Goal: Task Accomplishment & Management: Use online tool/utility

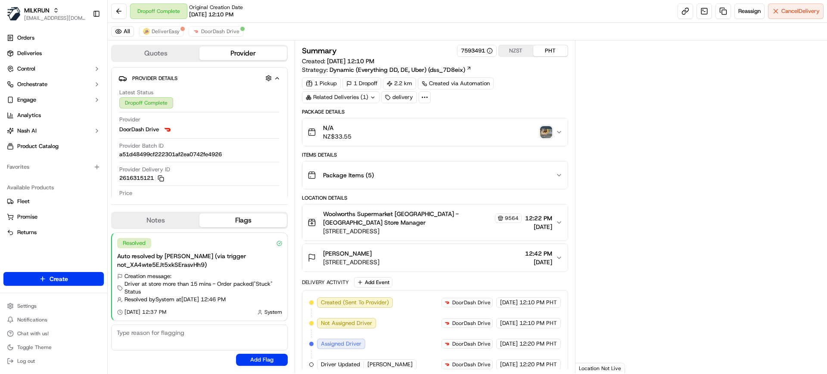
scroll to position [153, 0]
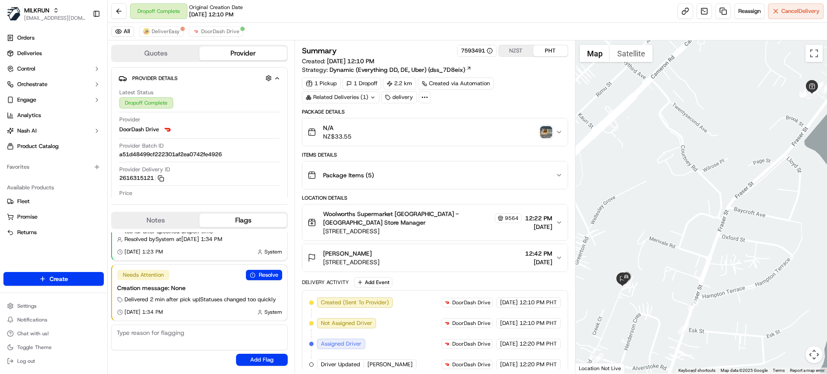
drag, startPoint x: 636, startPoint y: 273, endPoint x: 697, endPoint y: 184, distance: 107.3
click at [702, 181] on div at bounding box center [702, 206] width 252 height 333
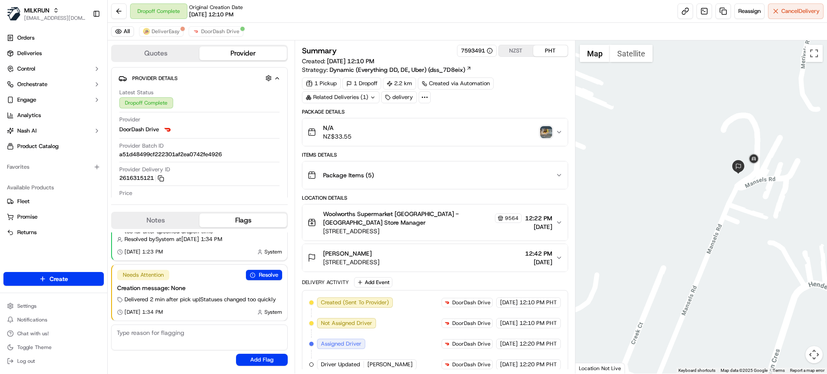
drag, startPoint x: 740, startPoint y: 103, endPoint x: 709, endPoint y: 271, distance: 170.9
click at [713, 293] on div at bounding box center [702, 206] width 252 height 333
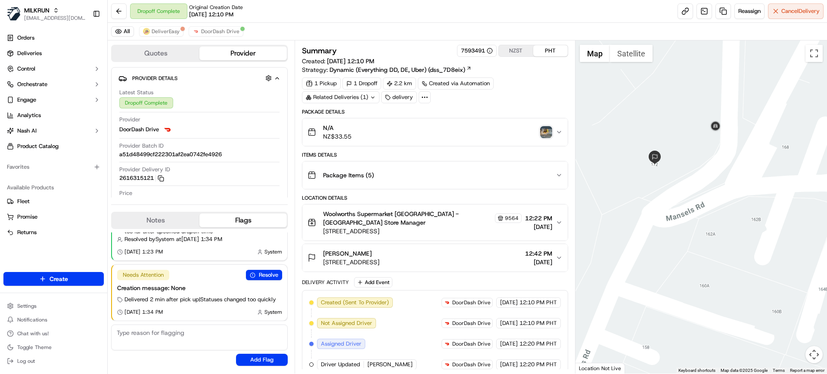
drag, startPoint x: 681, startPoint y: 172, endPoint x: 686, endPoint y: 184, distance: 13.0
click at [686, 184] on div at bounding box center [702, 206] width 252 height 333
click at [627, 54] on button "Satellite" at bounding box center [631, 53] width 43 height 17
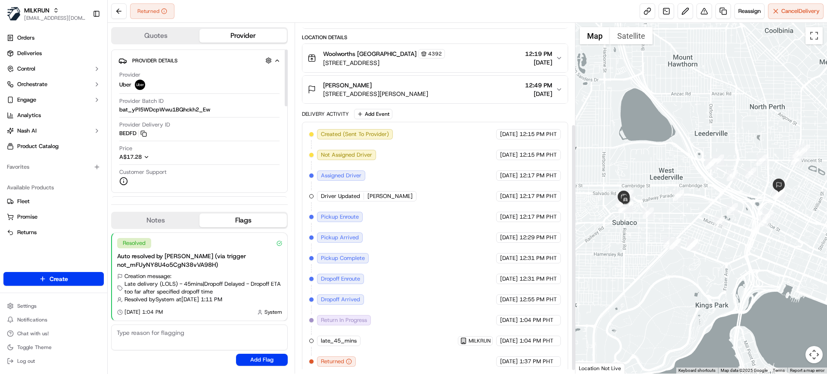
scroll to position [148, 0]
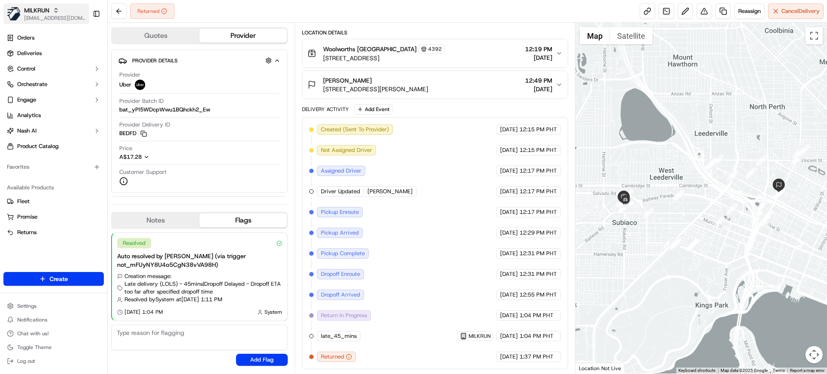
click at [29, 12] on span "MILKRUN" at bounding box center [36, 10] width 25 height 9
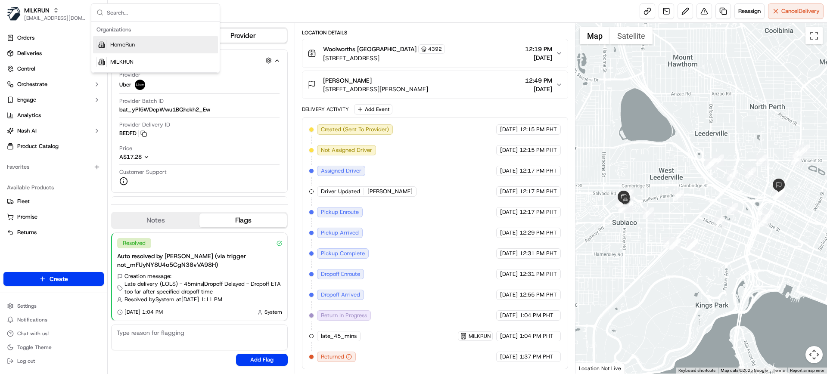
click at [118, 47] on span "HomeRun" at bounding box center [122, 45] width 25 height 8
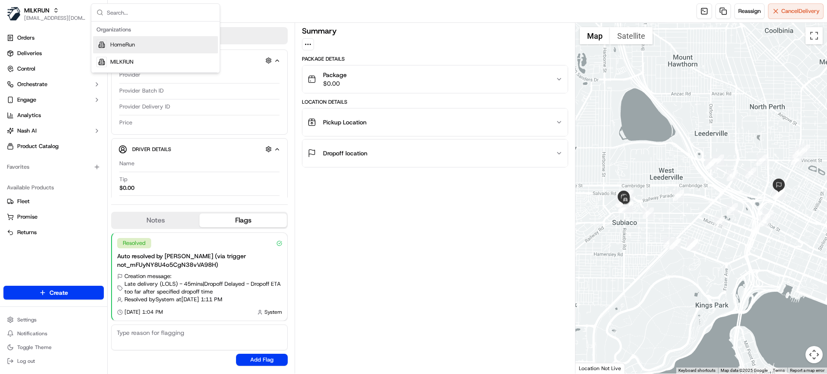
scroll to position [0, 0]
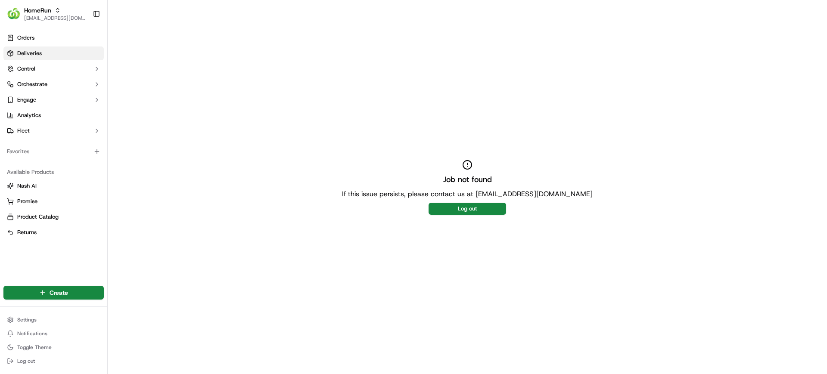
click at [29, 52] on span "Deliveries" at bounding box center [29, 54] width 25 height 8
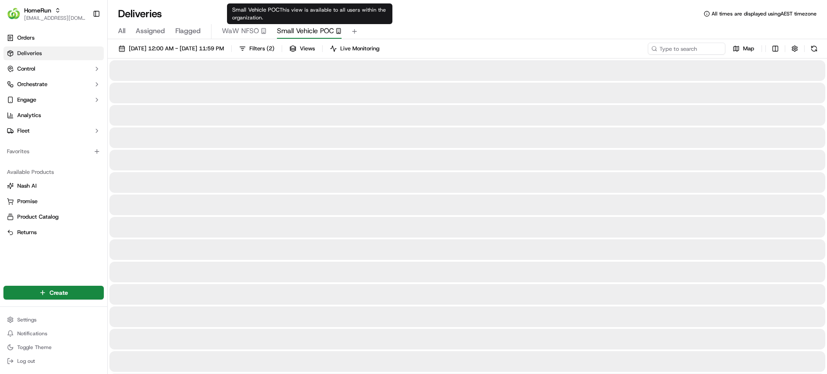
drag, startPoint x: 299, startPoint y: 28, endPoint x: 292, endPoint y: 31, distance: 7.4
click at [299, 28] on span "Small Vehicle POC" at bounding box center [305, 31] width 57 height 10
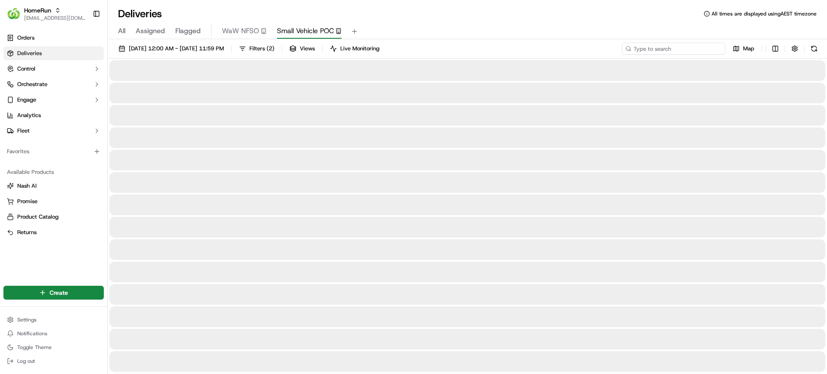
click at [670, 44] on input at bounding box center [673, 49] width 103 height 12
paste input "North Lakes"
type input "North Lakes"
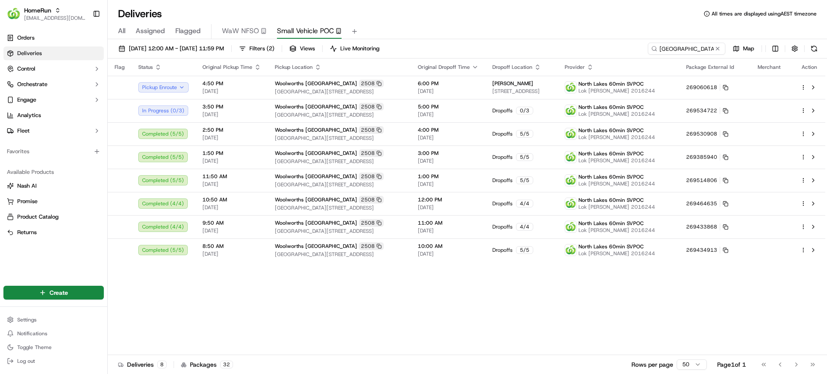
click at [273, 279] on div "Flag Status Original Pickup Time Pickup Location Original Dropoff Time Dropoff …" at bounding box center [467, 207] width 718 height 297
click at [452, 307] on div "Flag Status Original Pickup Time Pickup Location Original Dropoff Time Dropoff …" at bounding box center [467, 207] width 718 height 297
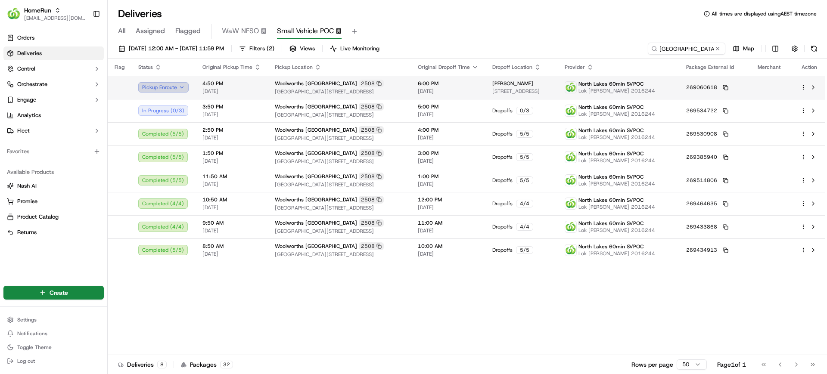
click at [171, 88] on button "Pickup Enroute" at bounding box center [163, 87] width 50 height 10
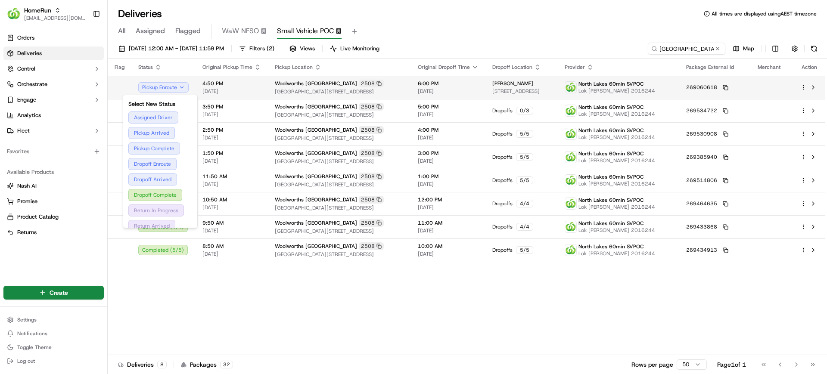
click at [281, 89] on span "Cnr Anzac Ave & North Lakes Drive, North Lakes, QLD 4509, AU" at bounding box center [339, 91] width 129 height 7
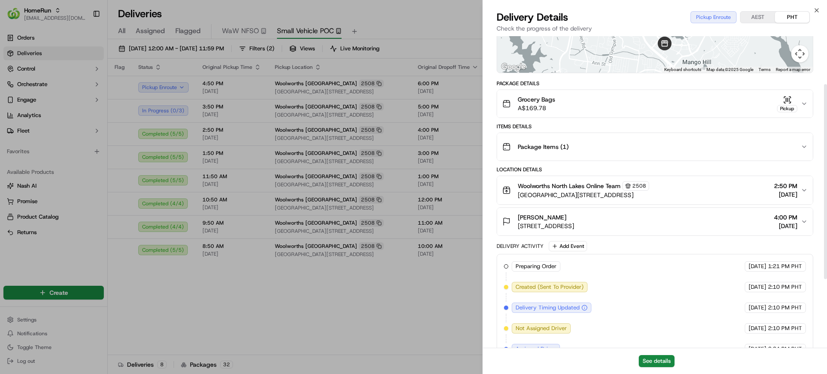
scroll to position [25, 0]
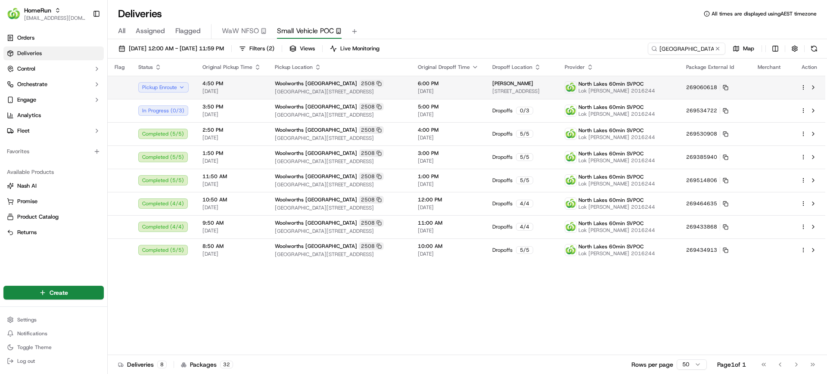
click at [745, 94] on td "269060618" at bounding box center [715, 87] width 72 height 23
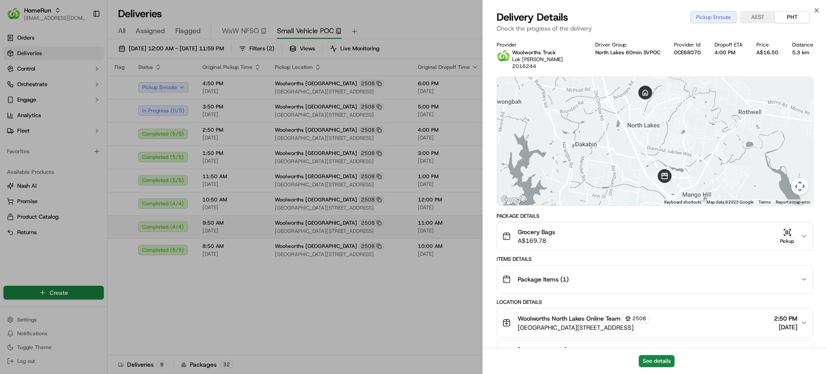
drag, startPoint x: 388, startPoint y: 317, endPoint x: 566, endPoint y: 229, distance: 198.3
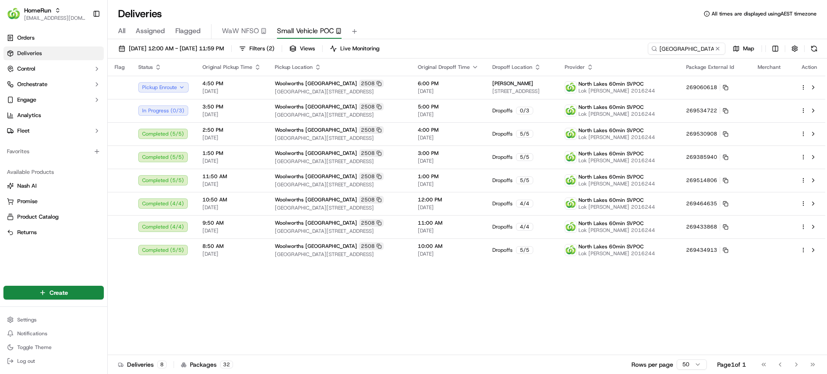
click at [532, 308] on div "Flag Status Original Pickup Time Pickup Location Original Dropoff Time Dropoff …" at bounding box center [467, 207] width 718 height 297
click at [188, 292] on div "Flag Status Original Pickup Time Pickup Location Original Dropoff Time Dropoff …" at bounding box center [467, 207] width 718 height 297
drag, startPoint x: 536, startPoint y: 25, endPoint x: 571, endPoint y: 19, distance: 35.8
click at [543, 22] on div "All Assigned Flagged WaW NFSO Small Vehicle POC" at bounding box center [467, 30] width 719 height 19
click at [40, 16] on span "[EMAIL_ADDRESS][DOMAIN_NAME]" at bounding box center [55, 18] width 62 height 7
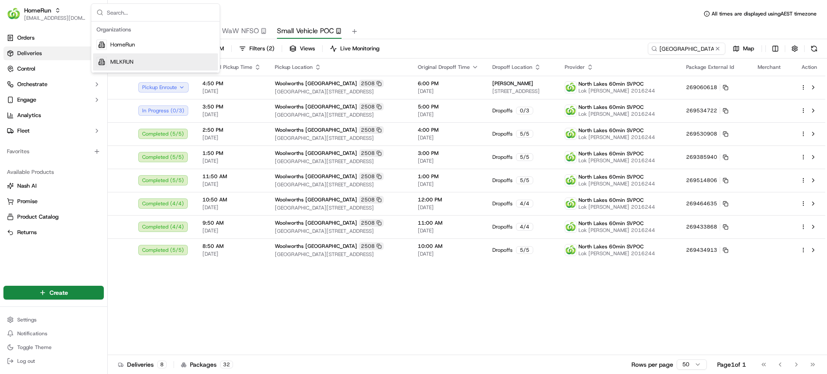
click at [122, 63] on span "MILKRUN" at bounding box center [121, 62] width 23 height 8
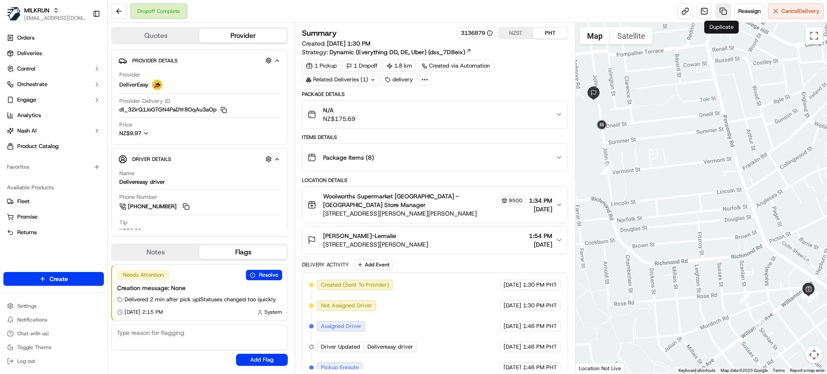
click at [724, 10] on link at bounding box center [724, 11] width 16 height 16
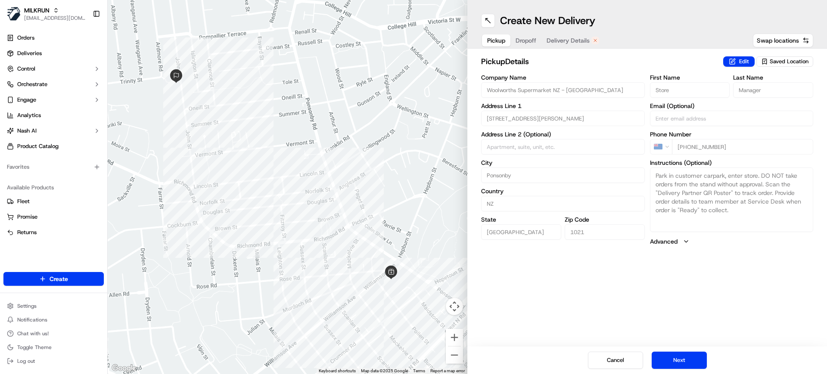
click at [520, 40] on span "Dropoff" at bounding box center [526, 40] width 21 height 9
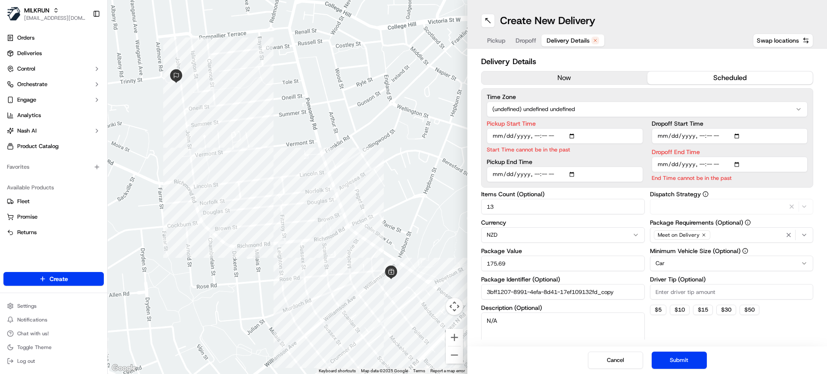
click at [554, 37] on span "Delivery Details" at bounding box center [568, 40] width 43 height 9
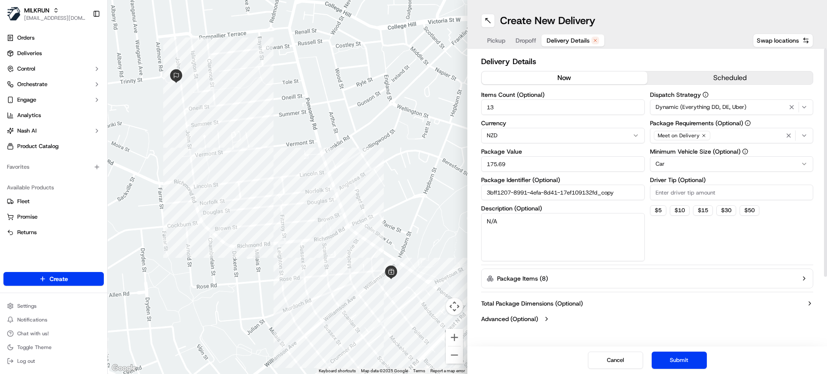
click at [542, 77] on button "now" at bounding box center [565, 78] width 166 height 13
drag, startPoint x: 508, startPoint y: 105, endPoint x: 430, endPoint y: 99, distance: 78.6
click at [430, 99] on div "← Move left → Move right ↑ Move up ↓ Move down + Zoom in - Zoom out Home Jump l…" at bounding box center [467, 187] width 719 height 374
type input "5"
click at [683, 356] on button "Submit" at bounding box center [679, 360] width 55 height 17
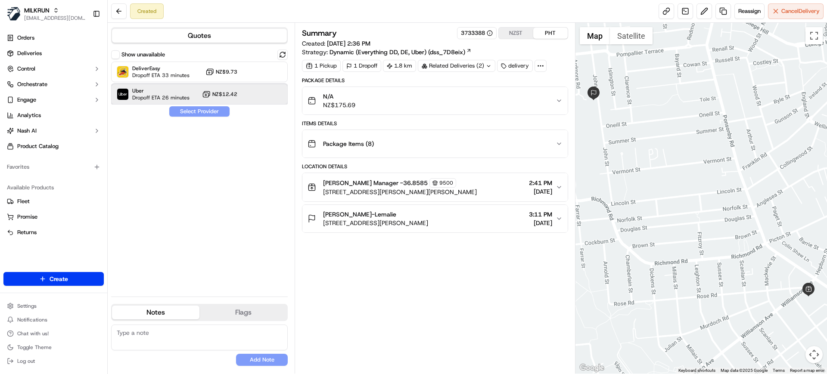
click at [184, 89] on span "Uber" at bounding box center [160, 90] width 57 height 7
click at [192, 108] on button "Assign Provider" at bounding box center [199, 111] width 61 height 10
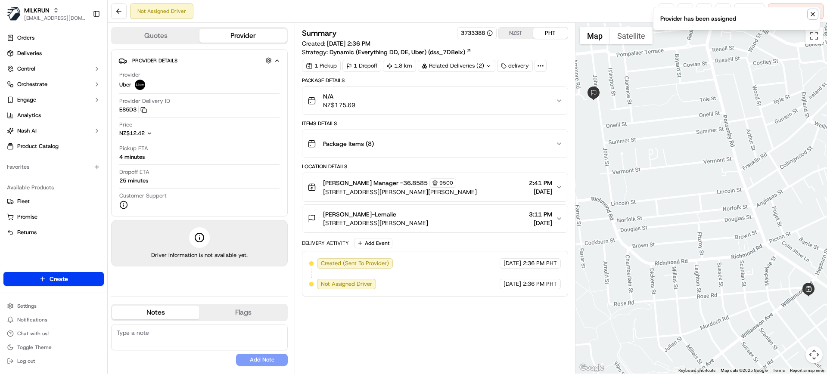
click at [814, 14] on icon "Notifications (F8)" at bounding box center [813, 14] width 7 height 7
click at [670, 15] on link at bounding box center [667, 11] width 16 height 16
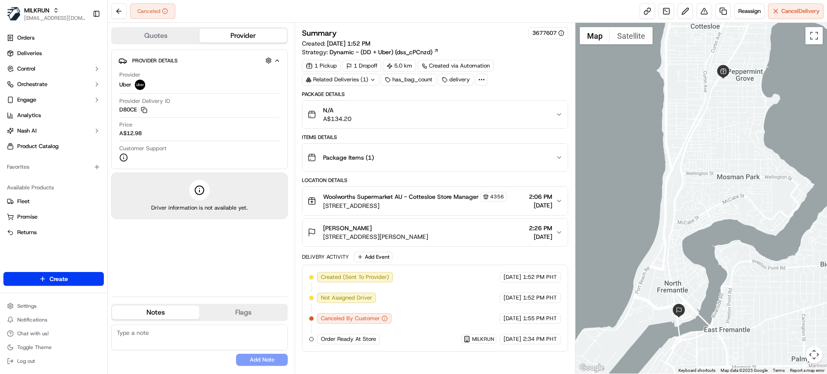
click at [230, 253] on div "Provider Details Hidden ( 4 ) Provider Uber Provider Delivery ID D80CE Copy del…" at bounding box center [199, 170] width 177 height 240
click at [748, 11] on span "Reassign" at bounding box center [749, 11] width 22 height 8
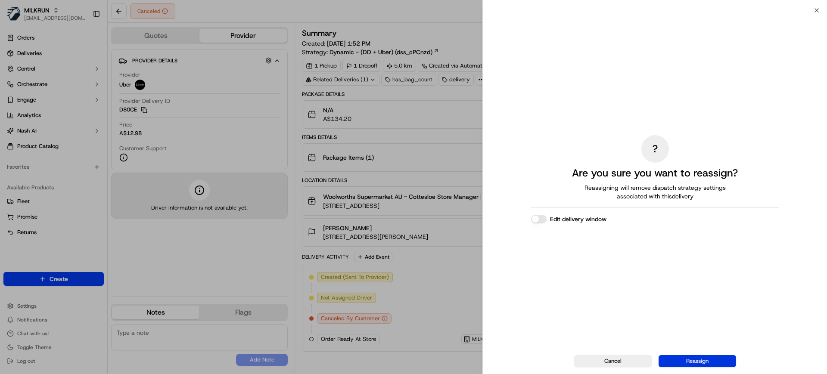
click at [707, 358] on button "Reassign" at bounding box center [698, 361] width 78 height 12
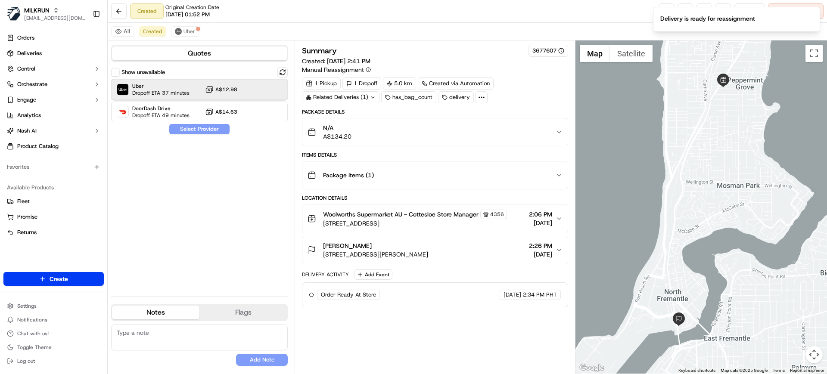
click at [176, 90] on span "Dropoff ETA 37 minutes" at bounding box center [160, 93] width 57 height 7
click at [180, 123] on div "Show unavailable Uber Dropoff ETA 37 minutes A$12.98 DoorDash Drive Dropoff ETA…" at bounding box center [199, 178] width 177 height 223
click at [180, 131] on button "Assign Provider" at bounding box center [199, 129] width 61 height 10
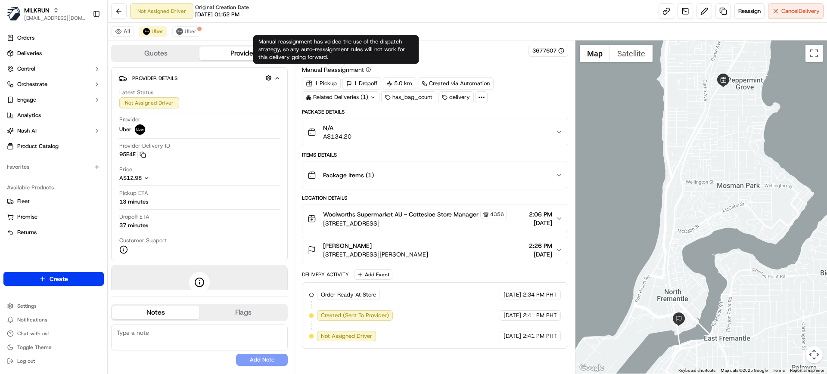
click at [399, 34] on div "All Uber Uber" at bounding box center [467, 32] width 719 height 18
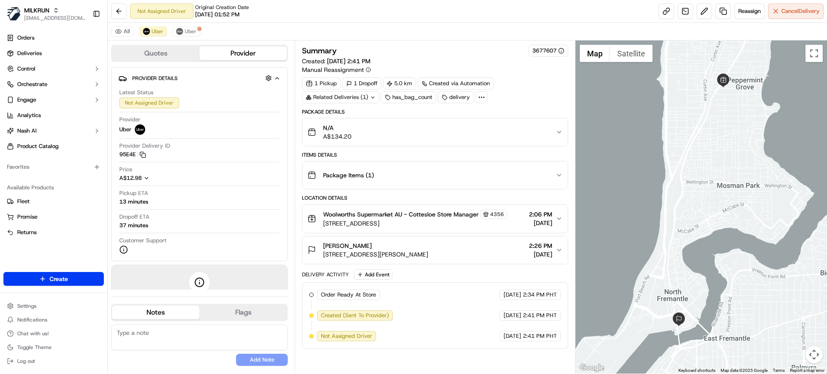
click at [539, 11] on div "Not Assigned Driver Original Creation Date 09/15/2025 01:52 PM Reassign Cancel …" at bounding box center [467, 11] width 719 height 23
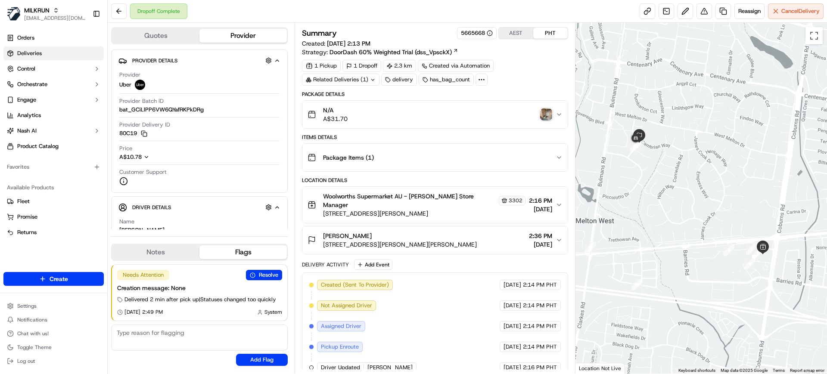
click at [30, 48] on link "Deliveries" at bounding box center [53, 54] width 100 height 14
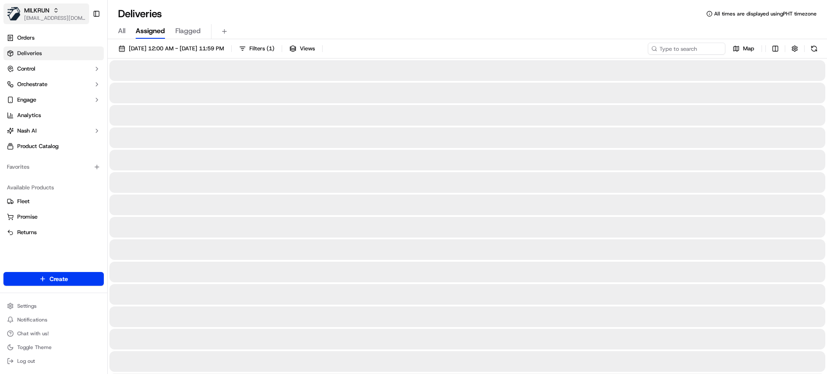
click at [55, 15] on span "[EMAIL_ADDRESS][DOMAIN_NAME]" at bounding box center [55, 18] width 62 height 7
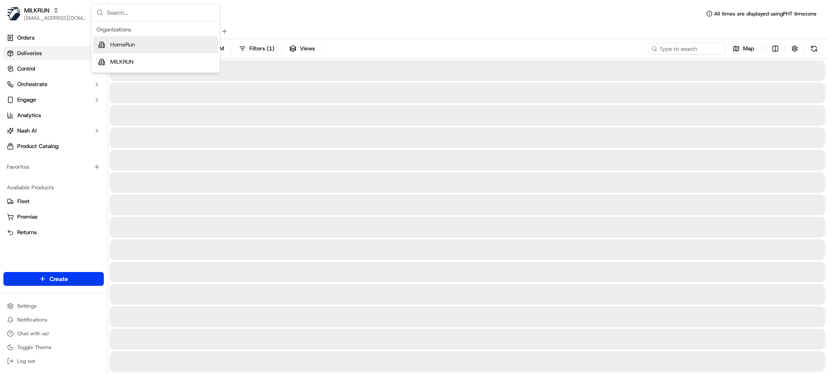
click at [126, 46] on span "HomeRun" at bounding box center [122, 45] width 25 height 8
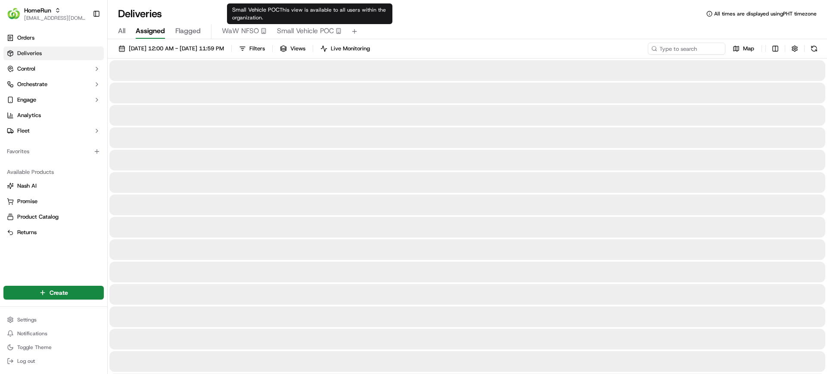
click at [292, 35] on span "Small Vehicle POC" at bounding box center [305, 31] width 57 height 10
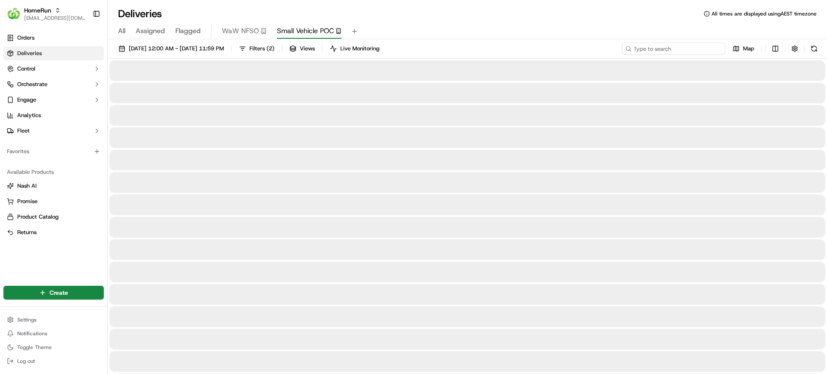
click at [671, 48] on input at bounding box center [673, 49] width 103 height 12
paste input "carringbah"
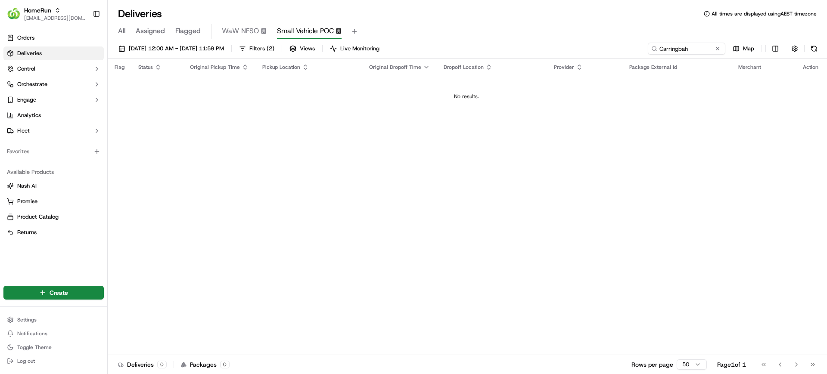
click at [741, 244] on div "Flag Status Original Pickup Time Pickup Location Original Dropoff Time Dropoff …" at bounding box center [467, 207] width 718 height 297
drag, startPoint x: 217, startPoint y: 212, endPoint x: 214, endPoint y: 200, distance: 11.6
click at [225, 190] on div "Flag Status Original Pickup Time Pickup Location Original Dropoff Time Dropoff …" at bounding box center [467, 207] width 718 height 297
click at [684, 51] on input "Carringbah" at bounding box center [673, 49] width 103 height 12
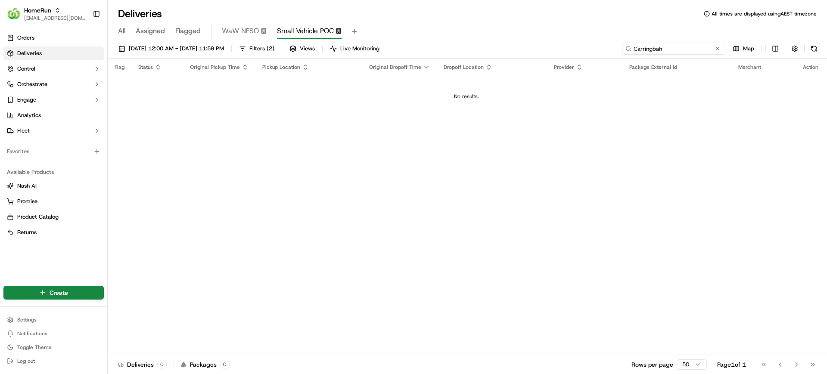
click at [684, 51] on input "Carringbah" at bounding box center [673, 49] width 103 height 12
paste input "P2P"
type input "P2P"
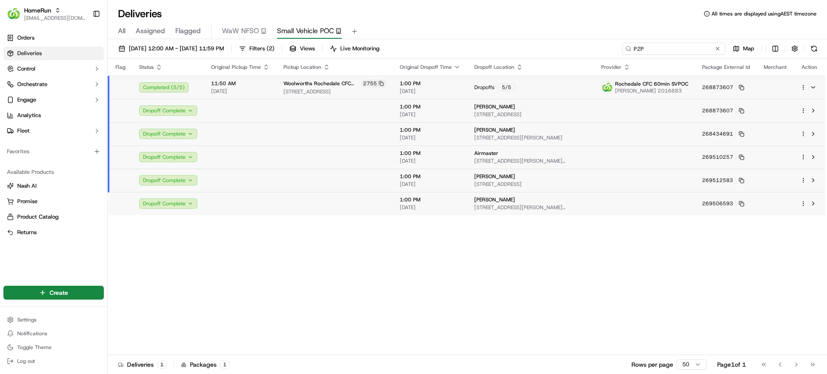
click at [684, 46] on input "P2P" at bounding box center [673, 49] width 103 height 12
drag, startPoint x: 684, startPoint y: 46, endPoint x: 596, endPoint y: 50, distance: 88.4
click at [596, 50] on div "15/09/2025 12:00 AM - 15/09/2025 11:59 PM Filters ( 2 ) Views Live Monitoring P…" at bounding box center [467, 51] width 719 height 16
paste input "1010288"
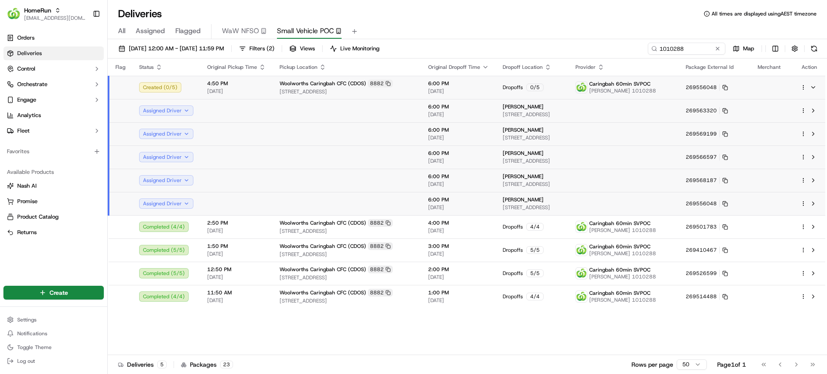
click at [132, 87] on td "Created ( 0 / 5 )" at bounding box center [166, 87] width 68 height 23
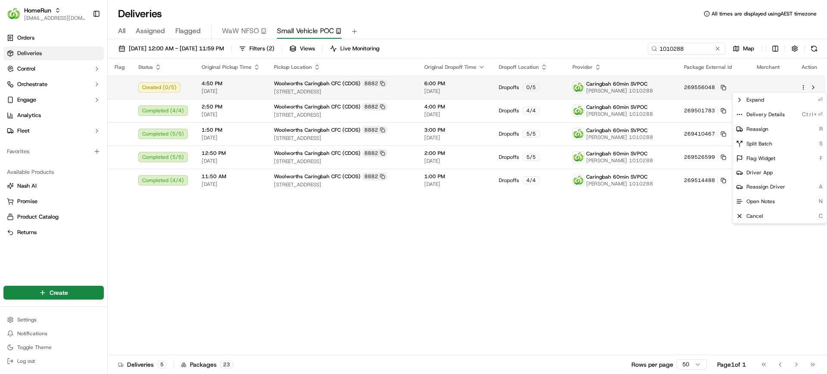
click at [801, 87] on html "HomeRun mvilals@woolworths.com.au Toggle Sidebar Orders Deliveries Control Orch…" at bounding box center [413, 187] width 827 height 374
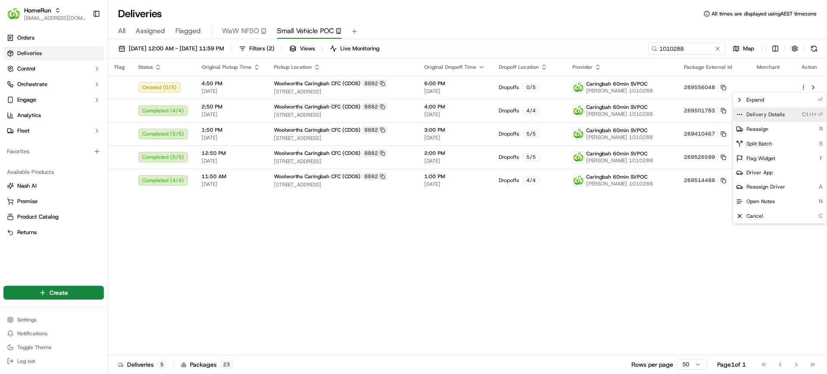
click at [760, 115] on span "Delivery Details" at bounding box center [766, 114] width 38 height 7
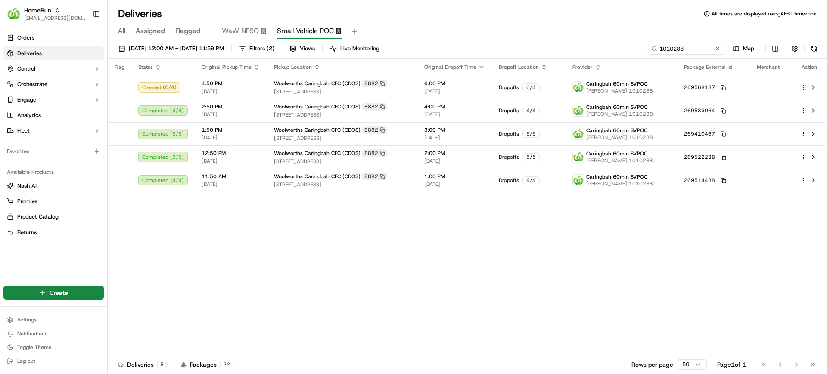
drag, startPoint x: 643, startPoint y: 87, endPoint x: 579, endPoint y: 251, distance: 176.3
click at [579, 251] on html "HomeRun mvilals@woolworths.com.au Toggle Sidebar Orders Deliveries Control Orch…" at bounding box center [413, 187] width 827 height 374
click at [586, 257] on div "Flag Status Original Pickup Time Pickup Location Original Dropoff Time Dropoff …" at bounding box center [467, 207] width 718 height 297
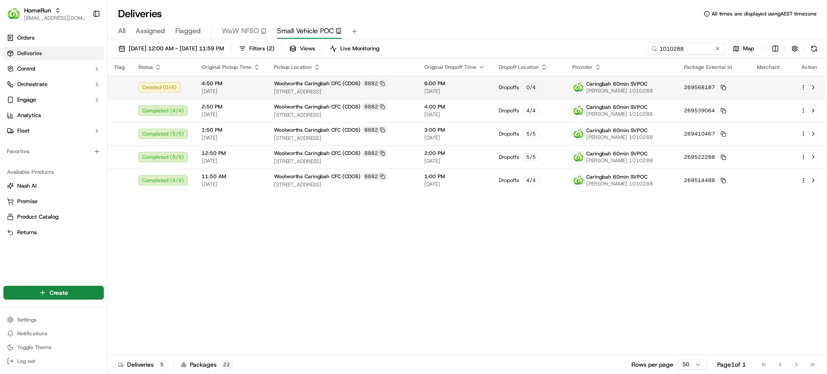
click at [804, 89] on html "HomeRun mvilals@woolworths.com.au Toggle Sidebar Orders Deliveries Control Orch…" at bounding box center [413, 187] width 827 height 374
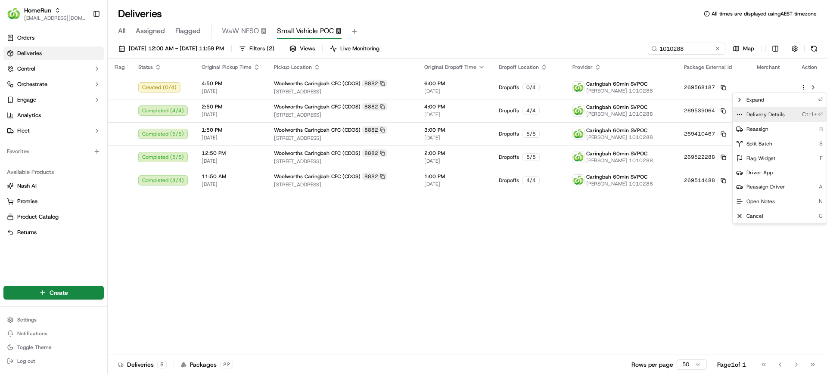
click at [767, 112] on span "Delivery Details" at bounding box center [766, 114] width 38 height 7
drag, startPoint x: 131, startPoint y: 252, endPoint x: 305, endPoint y: 208, distance: 178.7
click at [151, 252] on html "HomeRun mvilals@woolworths.com.au Toggle Sidebar Orders Deliveries Control Orch…" at bounding box center [413, 187] width 827 height 374
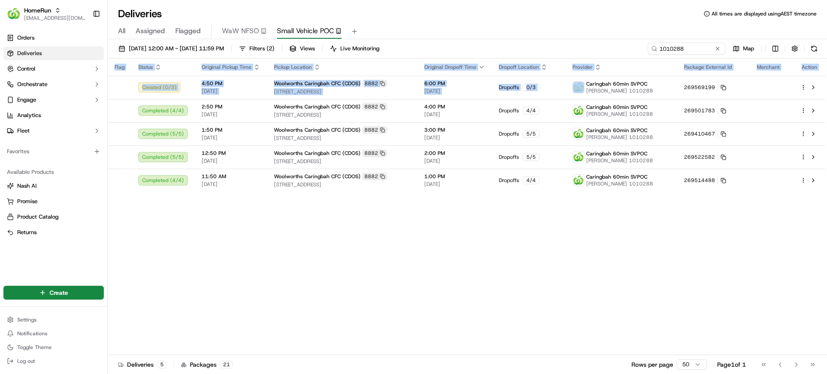
drag, startPoint x: 586, startPoint y: 81, endPoint x: 604, endPoint y: 273, distance: 193.1
click at [586, 252] on div "Flag Status Original Pickup Time Pickup Location Original Dropoff Time Dropoff …" at bounding box center [467, 207] width 718 height 297
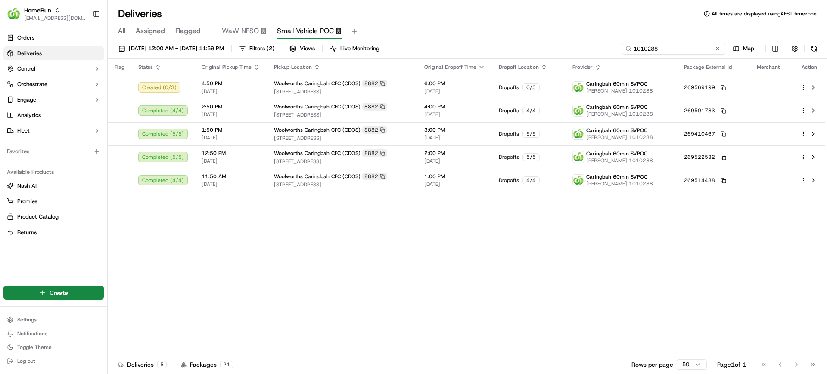
click at [670, 50] on input "1010288" at bounding box center [673, 49] width 103 height 12
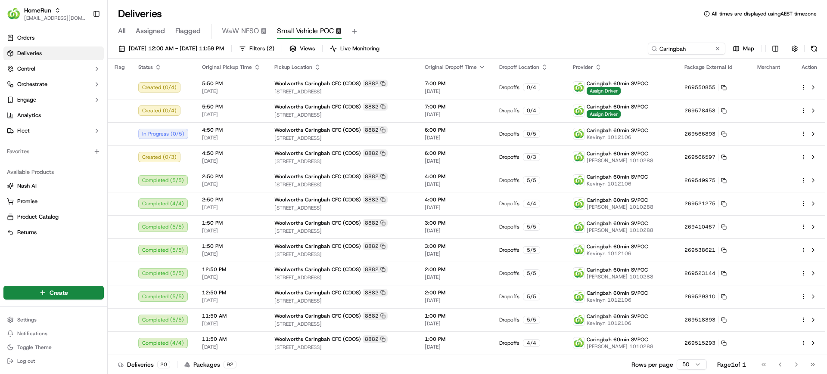
drag, startPoint x: 64, startPoint y: 269, endPoint x: 88, endPoint y: 260, distance: 25.4
click at [64, 269] on div "Orders Deliveries Control Orchestrate Engage Analytics Fleet Favorites Availabl…" at bounding box center [53, 153] width 107 height 250
drag, startPoint x: 645, startPoint y: 48, endPoint x: 627, endPoint y: 49, distance: 17.3
click at [627, 49] on div "Caringbah" at bounding box center [673, 49] width 103 height 12
click at [117, 29] on div "All Assigned Flagged WaW NFSO Small Vehicle POC" at bounding box center [467, 31] width 719 height 15
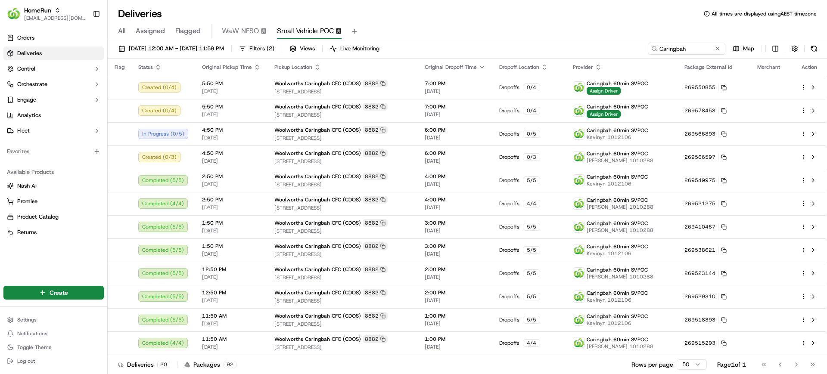
click at [122, 29] on span "All" at bounding box center [121, 31] width 7 height 10
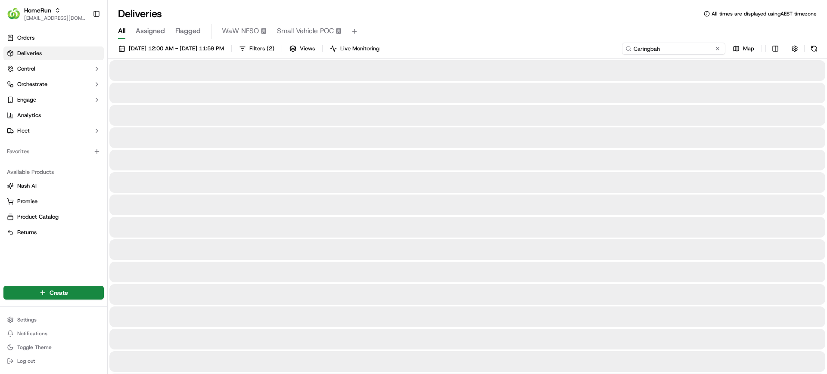
click at [672, 47] on input "Caringbah" at bounding box center [673, 49] width 103 height 12
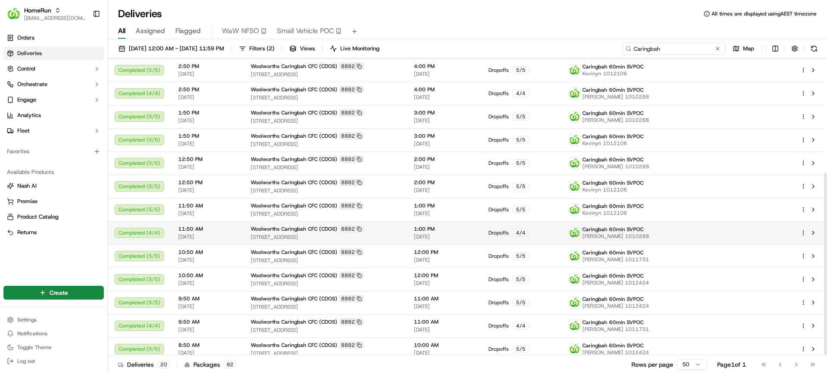
scroll to position [186, 0]
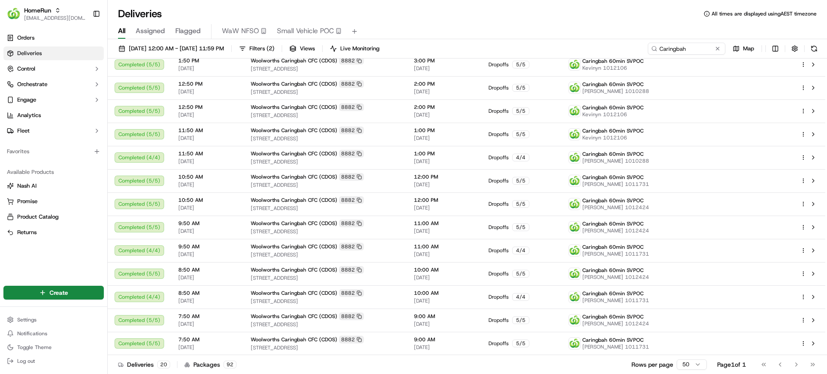
click at [697, 367] on html "HomeRun mvilals@woolworths.com.au Toggle Sidebar Orders Deliveries Control Orch…" at bounding box center [413, 187] width 827 height 374
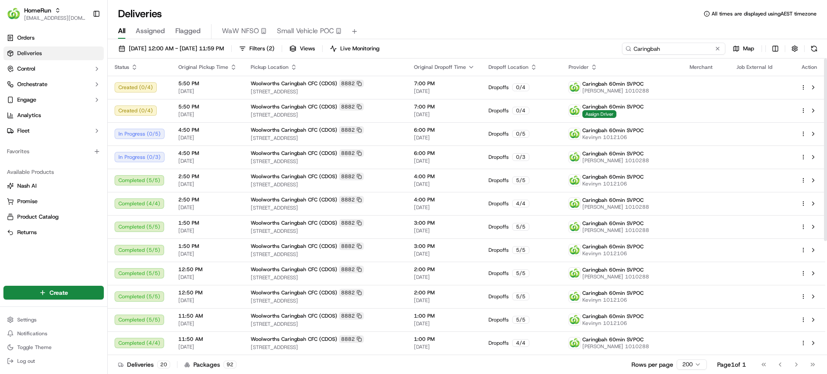
click at [682, 50] on input "Caringbah" at bounding box center [673, 49] width 103 height 12
type input "Amber Perry"
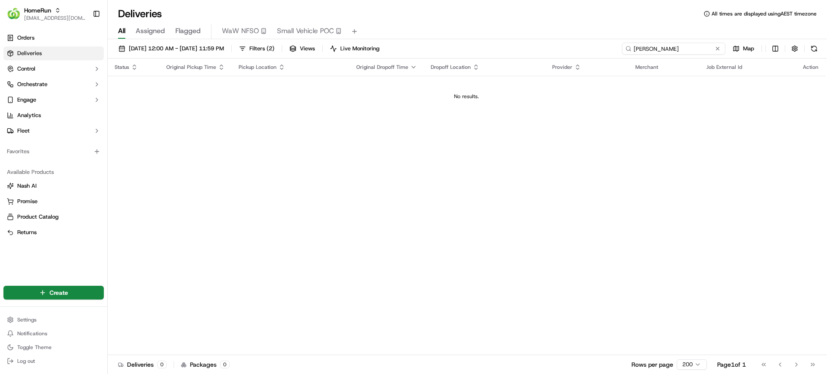
drag, startPoint x: 673, startPoint y: 50, endPoint x: 572, endPoint y: 50, distance: 100.8
click at [572, 50] on div "15/09/2025 12:00 AM - 15/09/2025 11:59 PM Filters ( 2 ) Views Live Monitoring A…" at bounding box center [467, 51] width 719 height 16
click at [56, 42] on link "Orders" at bounding box center [53, 38] width 100 height 14
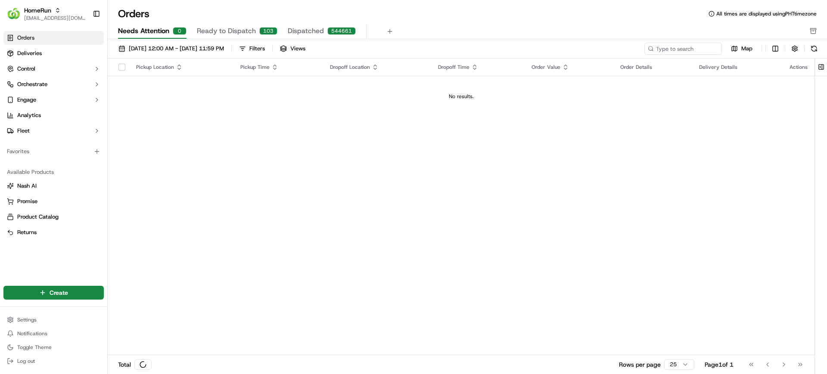
click at [168, 30] on span "Needs Attention" at bounding box center [143, 31] width 51 height 10
click at [41, 54] on span "Deliveries" at bounding box center [29, 54] width 25 height 8
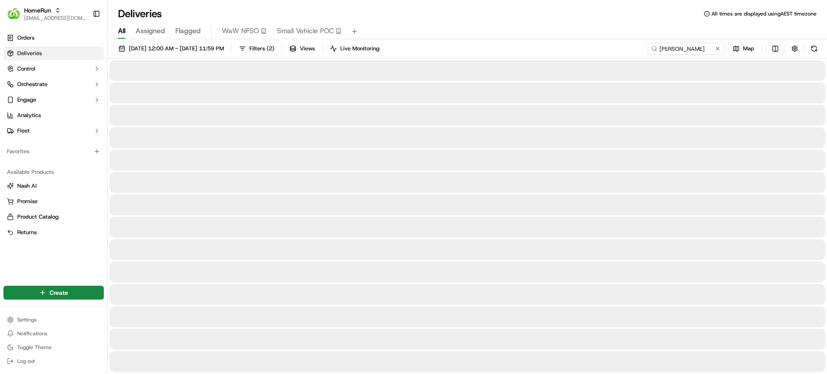
click at [145, 29] on span "Assigned" at bounding box center [150, 31] width 29 height 10
click at [680, 48] on input "Amber Perry" at bounding box center [673, 49] width 103 height 12
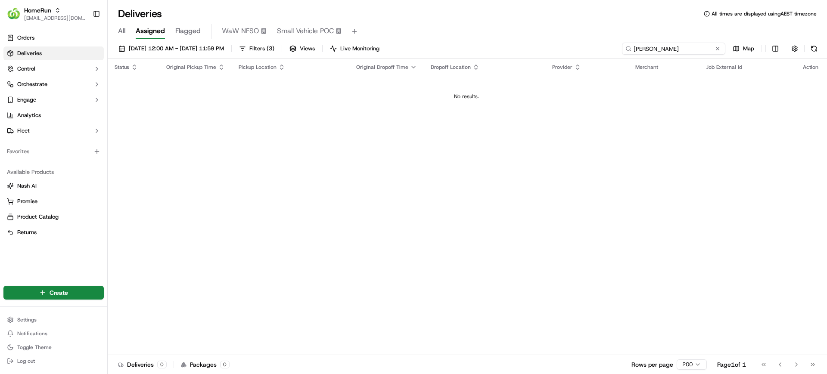
drag, startPoint x: 675, startPoint y: 45, endPoint x: 601, endPoint y: 54, distance: 75.0
click at [601, 54] on div "15/09/2025 12:00 AM - 15/09/2025 11:59 PM Filters ( 3 ) Views Live Monitoring A…" at bounding box center [467, 51] width 719 height 16
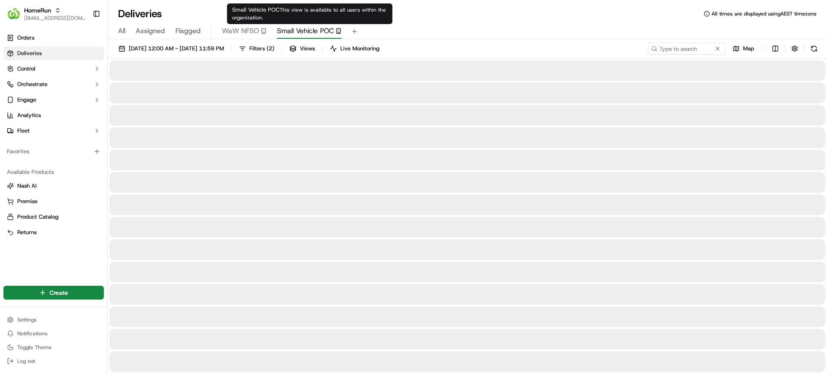
click at [306, 30] on span "Small Vehicle POC" at bounding box center [305, 31] width 57 height 10
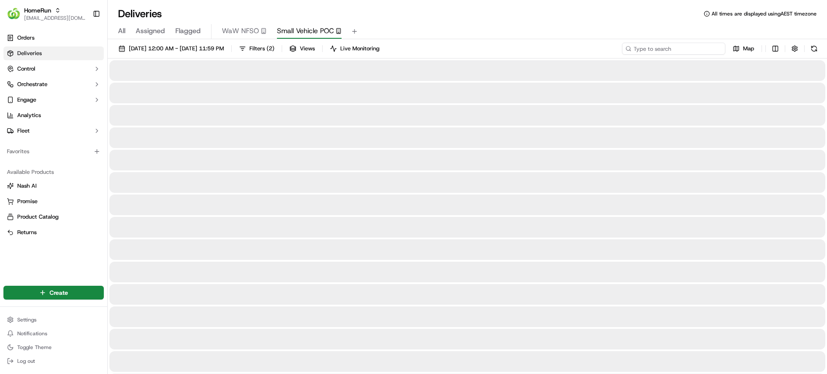
click at [672, 51] on input at bounding box center [673, 49] width 103 height 12
paste input "Amber Perry"
type input "Amber Perry"
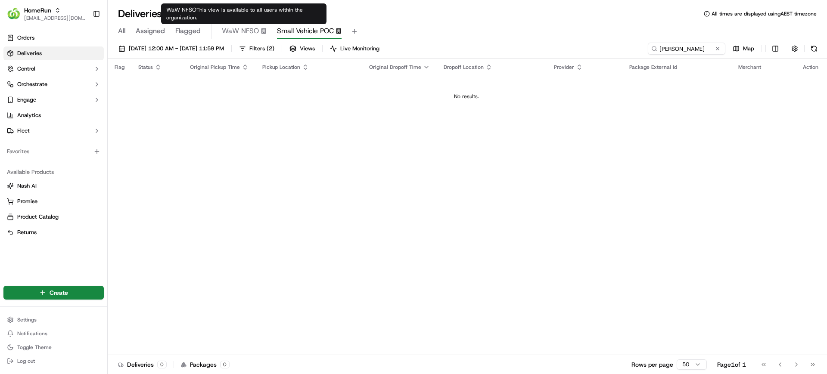
click at [196, 25] on button "Flagged" at bounding box center [187, 31] width 25 height 15
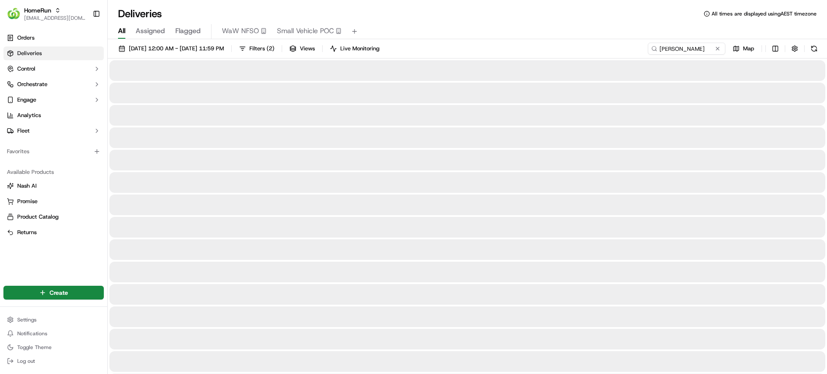
click at [125, 33] on span "All" at bounding box center [121, 31] width 7 height 10
click at [682, 47] on input "Amber Perry" at bounding box center [673, 49] width 103 height 12
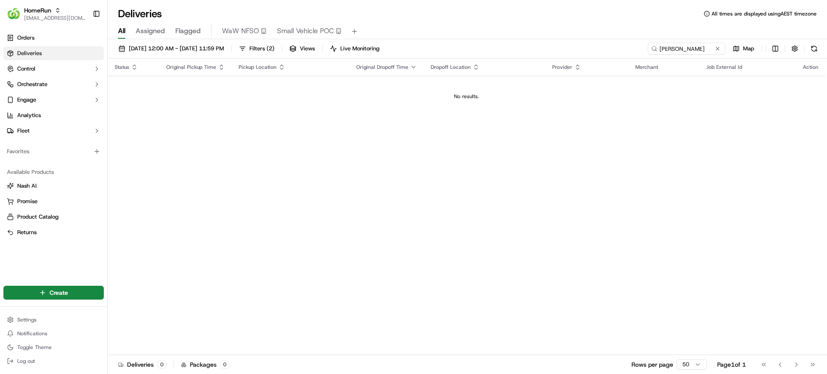
drag, startPoint x: 528, startPoint y: 12, endPoint x: 526, endPoint y: 2, distance: 11.0
click at [527, 11] on div "Deliveries All times are displayed using AEST timezone" at bounding box center [467, 14] width 719 height 14
drag, startPoint x: 688, startPoint y: 49, endPoint x: 622, endPoint y: 47, distance: 66.8
click at [622, 47] on input "Amber Perry" at bounding box center [673, 49] width 103 height 12
click at [38, 54] on span "Deliveries" at bounding box center [29, 54] width 25 height 8
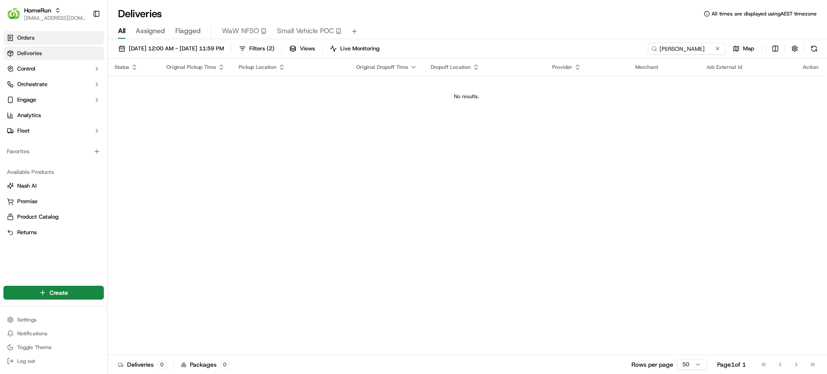
click at [16, 38] on link "Orders" at bounding box center [53, 38] width 100 height 14
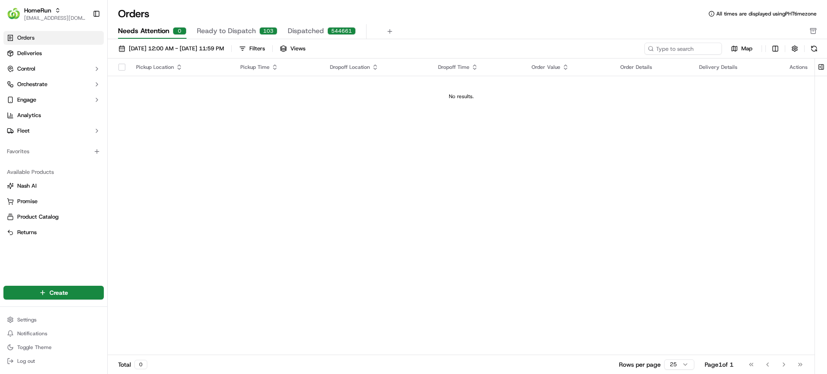
click at [224, 34] on span "Ready to Dispatch" at bounding box center [226, 31] width 59 height 10
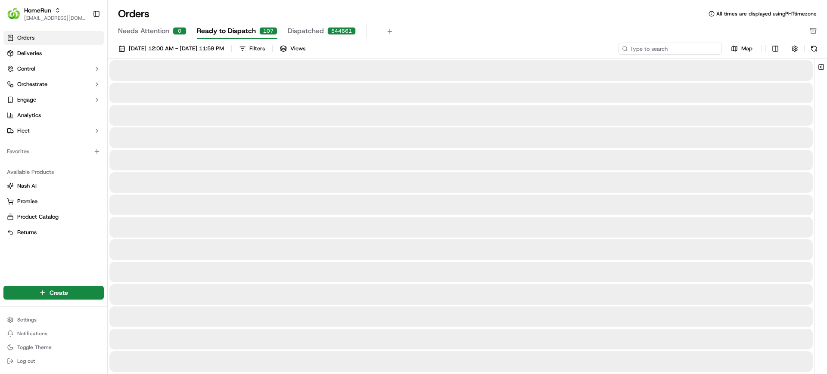
click at [663, 49] on input at bounding box center [670, 49] width 103 height 12
paste input "Amber Perry"
type input "Amber Perry"
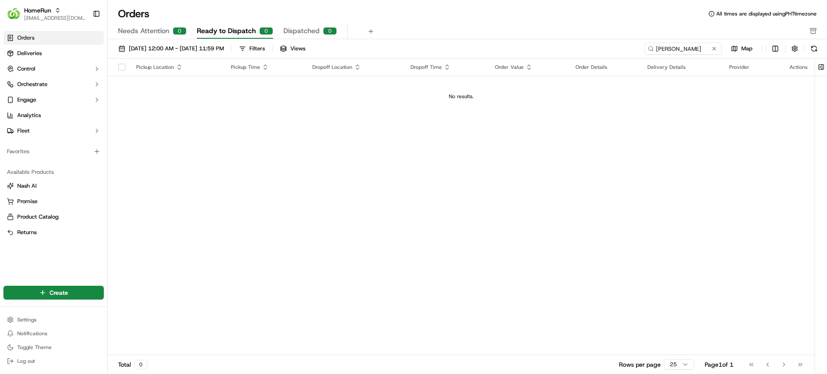
click at [274, 33] on div "Needs Attention 0 Ready to Dispatch 0 Dispatched 0" at bounding box center [461, 31] width 687 height 15
click at [290, 29] on span "Dispatched" at bounding box center [301, 31] width 36 height 10
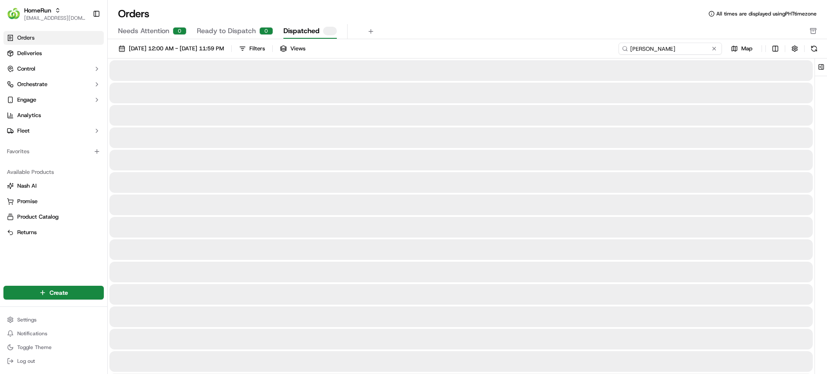
click at [671, 44] on input "Amber Perry" at bounding box center [670, 49] width 103 height 12
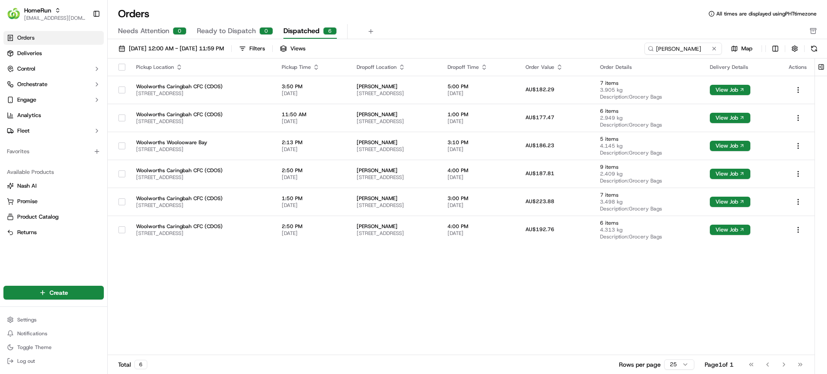
drag, startPoint x: 470, startPoint y: 306, endPoint x: 470, endPoint y: 315, distance: 9.0
click at [470, 309] on div "Pickup Location Pickup Time Dropoff Location Dropoff Time Order Value Order Det…" at bounding box center [461, 207] width 707 height 297
click at [539, 314] on div "Pickup Location Pickup Time Dropoff Location Dropoff Time Order Value Order Det…" at bounding box center [461, 207] width 707 height 297
click at [570, 296] on div "Pickup Location Pickup Time Dropoff Location Dropoff Time Order Value Order Det…" at bounding box center [461, 207] width 707 height 297
click at [40, 48] on link "Deliveries" at bounding box center [53, 54] width 100 height 14
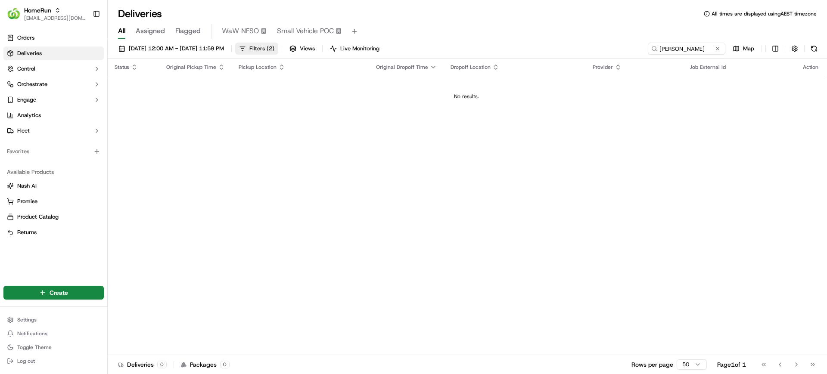
click at [274, 50] on span "Filters ( 2 )" at bounding box center [261, 49] width 25 height 8
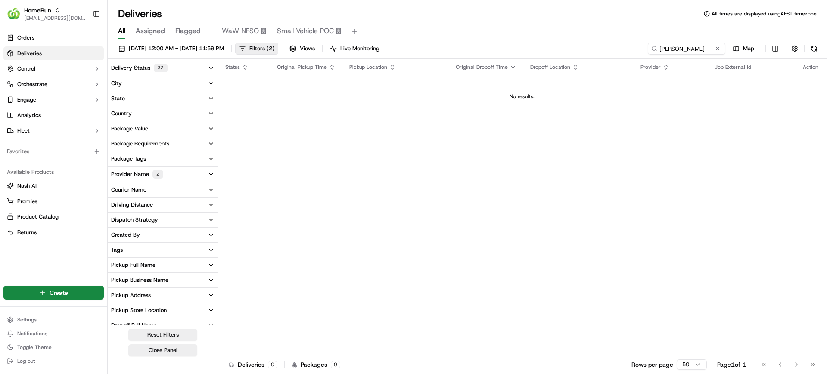
click at [274, 49] on span "Filters ( 2 )" at bounding box center [261, 49] width 25 height 8
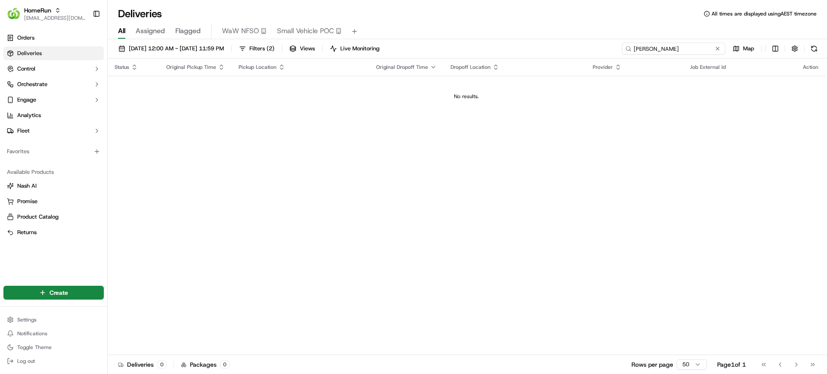
click at [699, 51] on input "Amber Perry" at bounding box center [673, 49] width 103 height 12
click at [629, 191] on div "Status Original Pickup Time Pickup Location Original Dropoff Time Dropoff Locat…" at bounding box center [467, 207] width 718 height 297
drag, startPoint x: 224, startPoint y: 267, endPoint x: 212, endPoint y: 180, distance: 87.9
click at [224, 267] on div "Status Original Pickup Time Pickup Location Original Dropoff Time Dropoff Locat…" at bounding box center [467, 207] width 718 height 297
drag, startPoint x: 604, startPoint y: 212, endPoint x: 319, endPoint y: 241, distance: 286.8
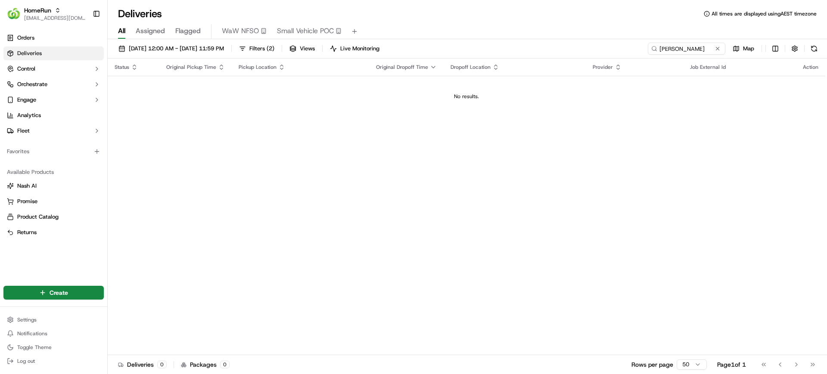
click at [603, 212] on div "Status Original Pickup Time Pickup Location Original Dropoff Time Dropoff Locat…" at bounding box center [467, 207] width 718 height 297
click at [290, 161] on div "Status Original Pickup Time Pickup Location Original Dropoff Time Dropoff Locat…" at bounding box center [467, 207] width 718 height 297
click at [583, 43] on div "15/09/2025 12:00 AM - 15/09/2025 11:59 PM Filters ( 2 ) Views Live Monitoring A…" at bounding box center [467, 207] width 719 height 337
click at [385, 343] on div "Status Original Pickup Time Pickup Location Original Dropoff Time Dropoff Locat…" at bounding box center [467, 207] width 718 height 297
click at [635, 218] on div "Status Original Pickup Time Pickup Location Original Dropoff Time Dropoff Locat…" at bounding box center [467, 207] width 718 height 297
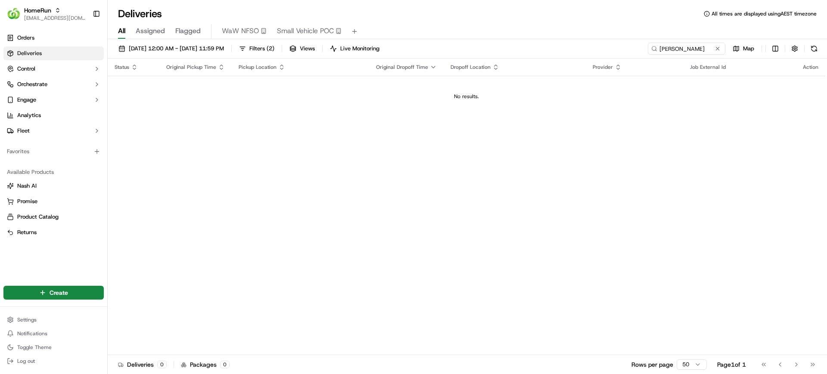
click at [243, 196] on div "Status Original Pickup Time Pickup Location Original Dropoff Time Dropoff Locat…" at bounding box center [467, 207] width 718 height 297
click at [675, 49] on input "Amber Perry" at bounding box center [673, 49] width 103 height 12
paste input "[PERSON_NAME]"
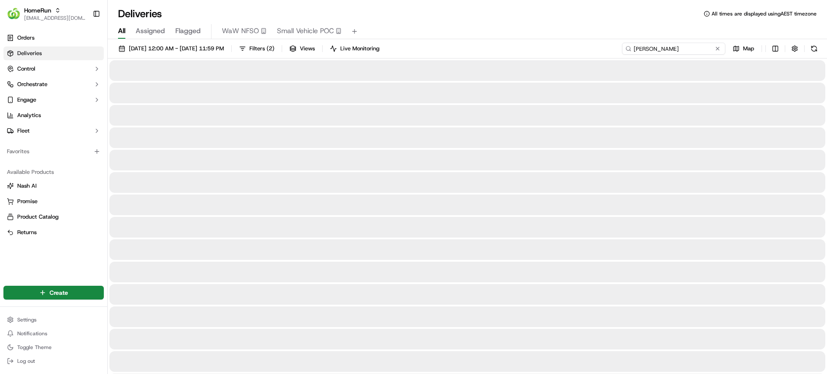
drag, startPoint x: 635, startPoint y: 50, endPoint x: 585, endPoint y: 48, distance: 50.0
click at [585, 48] on div "15/09/2025 12:00 AM - 15/09/2025 11:59 PM Filters ( 2 ) Views Live Monitoring M…" at bounding box center [467, 51] width 719 height 16
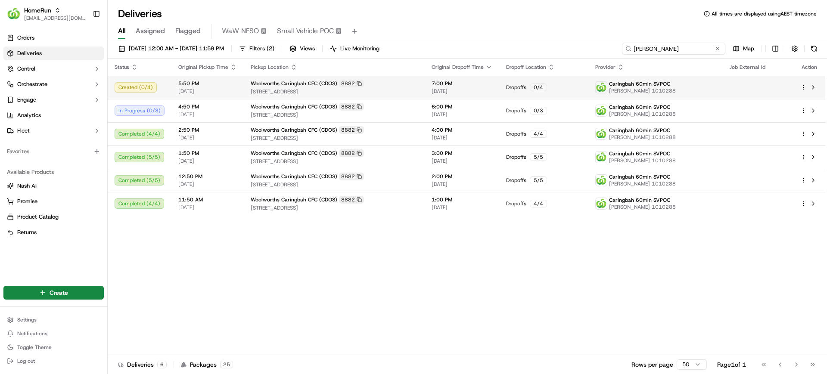
type input "[PERSON_NAME]"
click at [801, 83] on div at bounding box center [809, 87] width 18 height 10
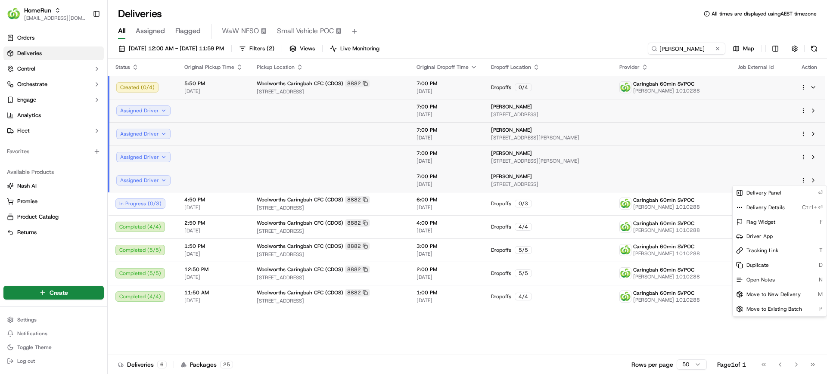
click at [800, 181] on html "HomeRun mvilals@woolworths.com.au Toggle Sidebar Orders Deliveries Control Orch…" at bounding box center [413, 187] width 827 height 374
click at [800, 88] on html "HomeRun mvilals@woolworths.com.au Toggle Sidebar Orders Deliveries Control Orch…" at bounding box center [413, 187] width 827 height 374
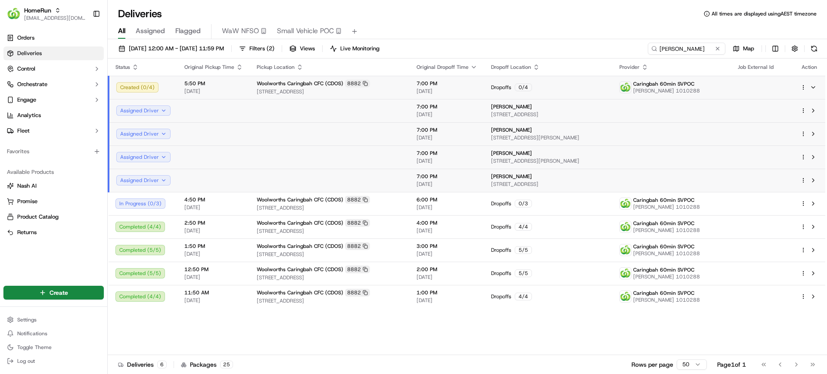
click at [804, 87] on html "HomeRun mvilals@woolworths.com.au Toggle Sidebar Orders Deliveries Control Orch…" at bounding box center [413, 187] width 827 height 374
click at [767, 116] on span "Delivery Details" at bounding box center [766, 114] width 38 height 7
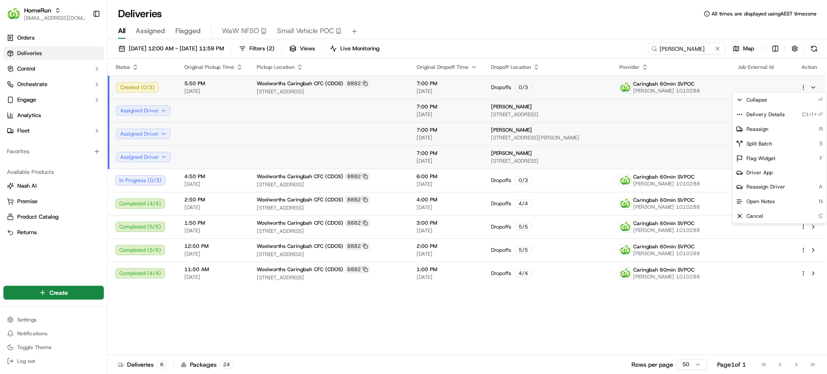
click at [37, 56] on html "HomeRun mvilals@woolworths.com.au Toggle Sidebar Orders Deliveries Control Orch…" at bounding box center [413, 187] width 827 height 374
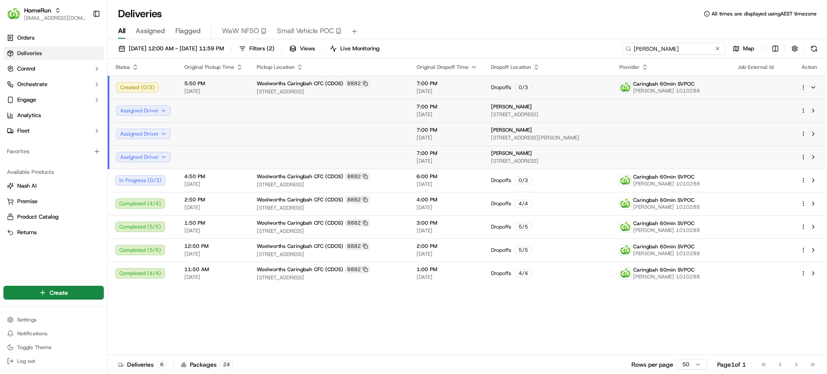
click at [685, 45] on input "[PERSON_NAME]" at bounding box center [673, 49] width 103 height 12
drag, startPoint x: 512, startPoint y: 354, endPoint x: 517, endPoint y: 348, distance: 7.3
click at [512, 352] on div "Status Original Pickup Time Pickup Location Original Dropoff Time Dropoff Locat…" at bounding box center [467, 207] width 718 height 297
click at [617, 312] on div "Status Original Pickup Time Pickup Location Original Dropoff Time Dropoff Locat…" at bounding box center [467, 207] width 718 height 297
click at [606, 331] on div "Status Original Pickup Time Pickup Location Original Dropoff Time Dropoff Locat…" at bounding box center [467, 207] width 718 height 297
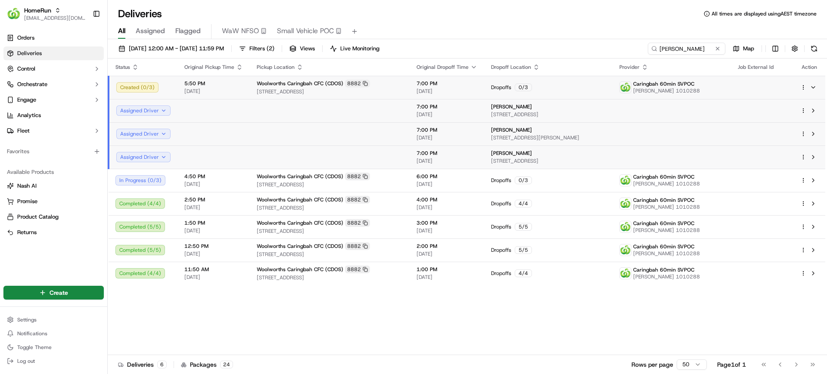
click at [572, 80] on td "Dropoffs 0 / 3" at bounding box center [548, 87] width 128 height 23
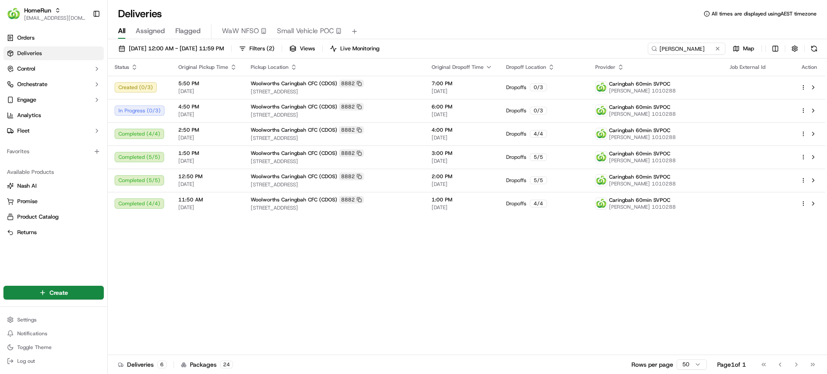
click at [522, 299] on div "Status Original Pickup Time Pickup Location Original Dropoff Time Dropoff Locat…" at bounding box center [467, 207] width 718 height 297
click at [587, 309] on div "Status Original Pickup Time Pickup Location Original Dropoff Time Dropoff Locat…" at bounding box center [467, 207] width 718 height 297
drag, startPoint x: 214, startPoint y: 311, endPoint x: 213, endPoint y: 264, distance: 47.8
click at [214, 311] on div "Status Original Pickup Time Pickup Location Original Dropoff Time Dropoff Locat…" at bounding box center [467, 207] width 718 height 297
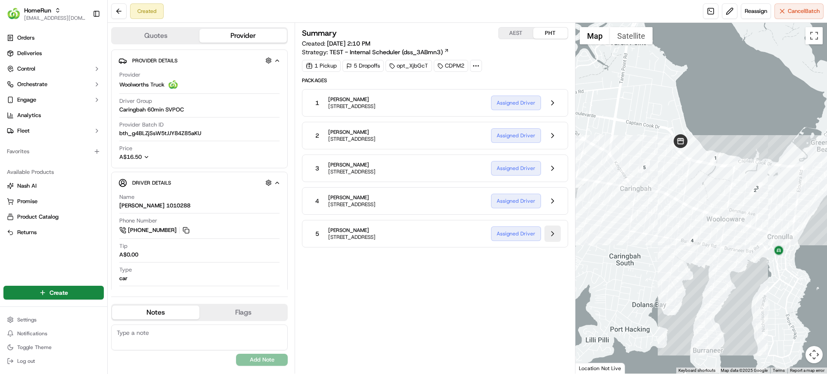
click at [557, 230] on button at bounding box center [553, 234] width 16 height 16
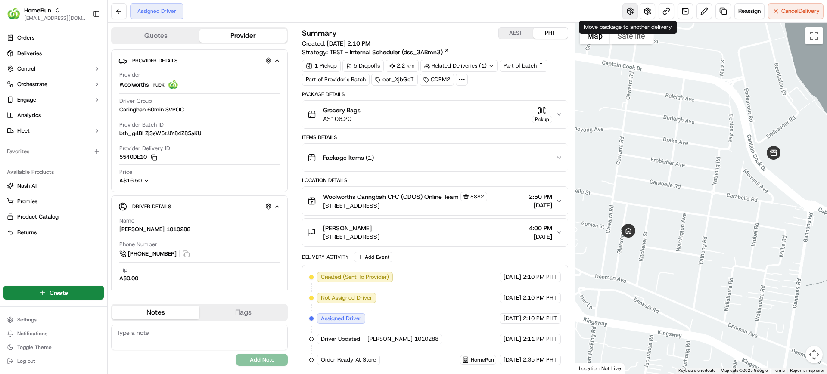
click at [627, 12] on button at bounding box center [631, 11] width 16 height 16
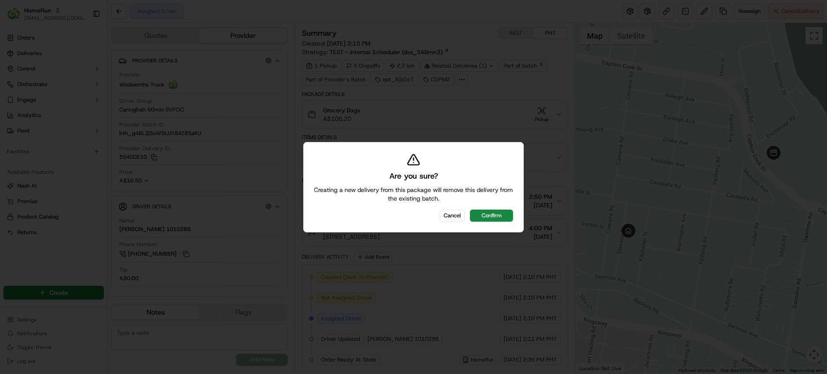
click at [497, 208] on div "Are you sure? Creating a new delivery from this package will remove this delive…" at bounding box center [413, 187] width 221 height 90
click at [501, 215] on button "Confirm" at bounding box center [491, 216] width 43 height 12
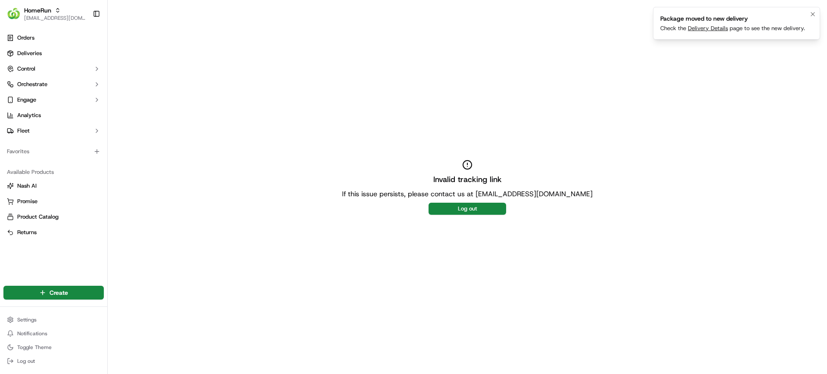
click at [699, 30] on link "Delivery Details" at bounding box center [708, 28] width 40 height 7
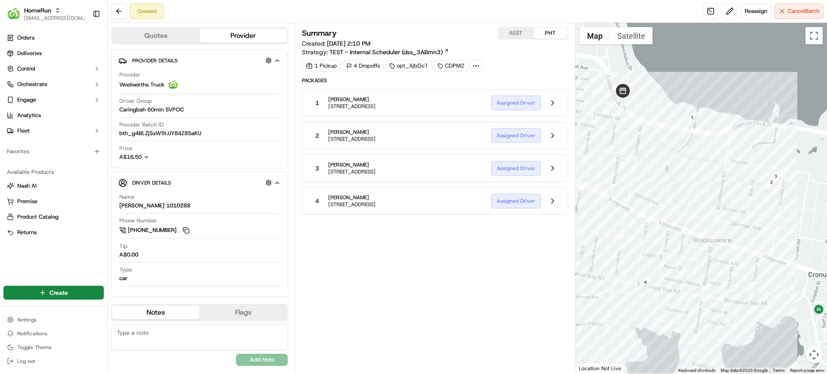
drag, startPoint x: 514, startPoint y: 314, endPoint x: 530, endPoint y: 275, distance: 41.9
click at [515, 311] on div "Summary AEST PHT Created: 15/09/2025 2:10 PM Strategy: TEST - Internal Schedule…" at bounding box center [435, 198] width 266 height 343
click at [549, 200] on button at bounding box center [553, 201] width 16 height 16
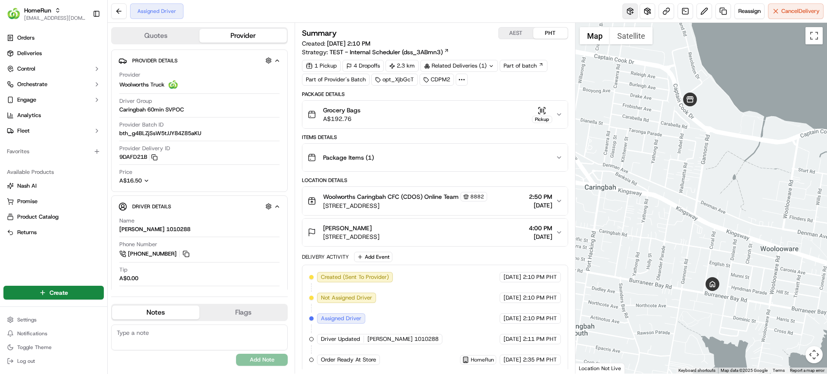
click at [632, 11] on button at bounding box center [631, 11] width 16 height 16
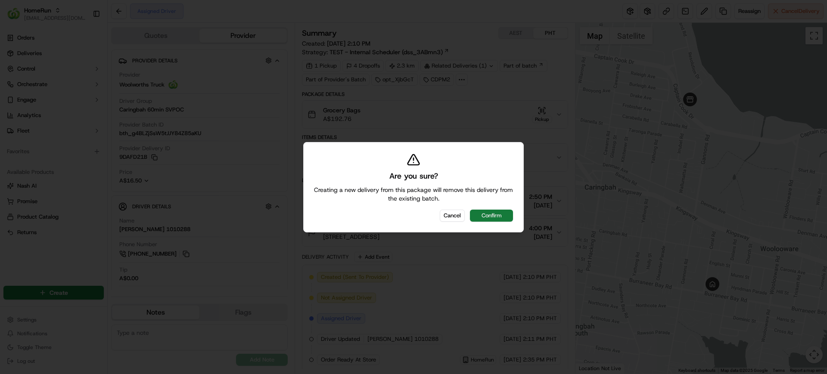
click at [501, 218] on button "Confirm" at bounding box center [491, 216] width 43 height 12
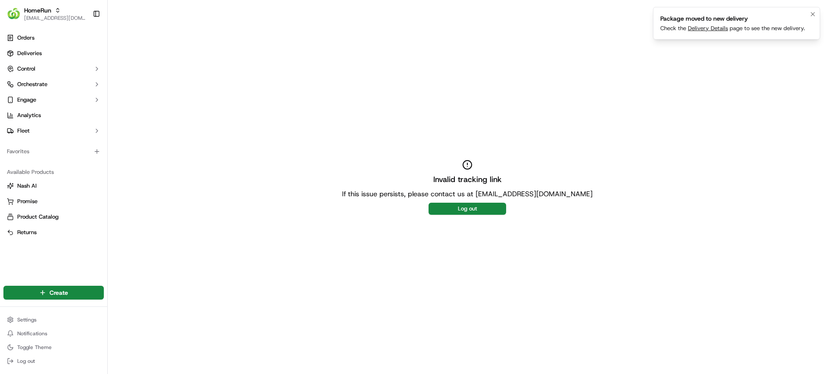
click at [715, 29] on link "Delivery Details" at bounding box center [708, 28] width 40 height 7
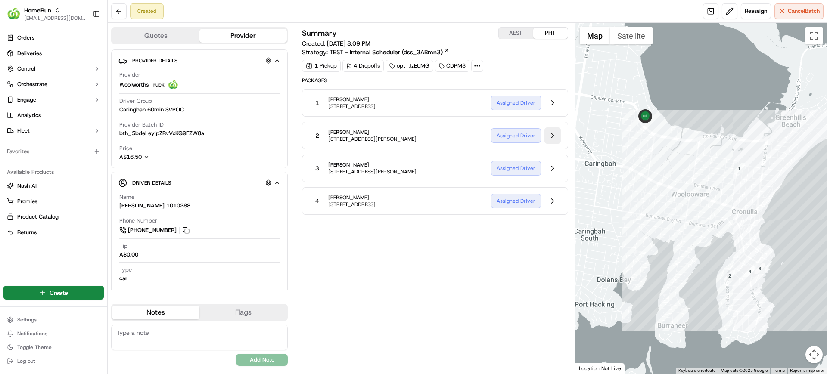
click at [553, 135] on button at bounding box center [553, 136] width 16 height 16
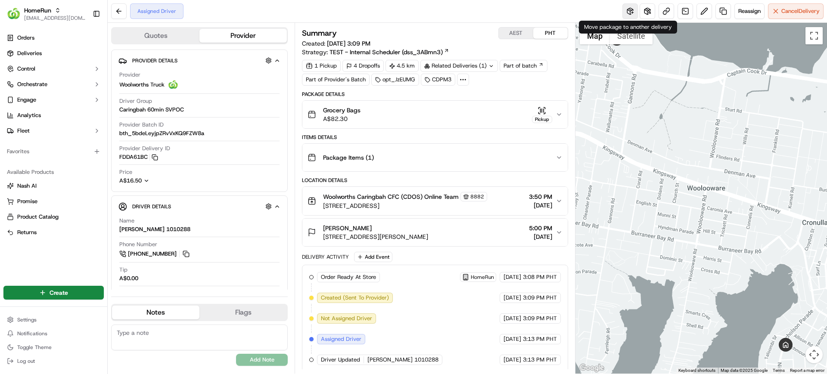
click at [624, 12] on button at bounding box center [631, 11] width 16 height 16
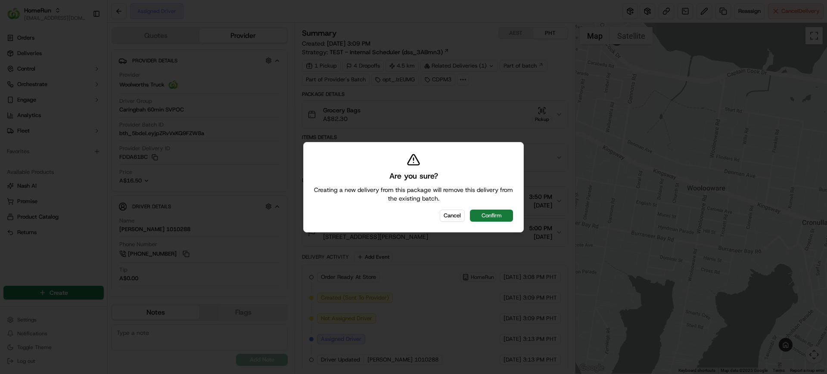
click at [492, 212] on button "Confirm" at bounding box center [491, 216] width 43 height 12
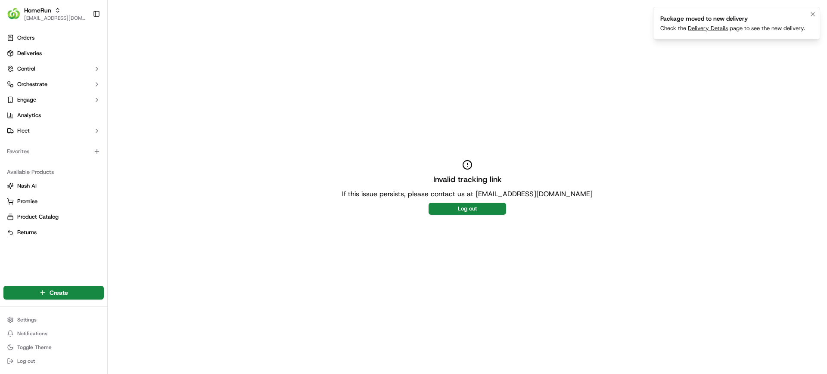
click at [702, 27] on link "Delivery Details" at bounding box center [708, 28] width 40 height 7
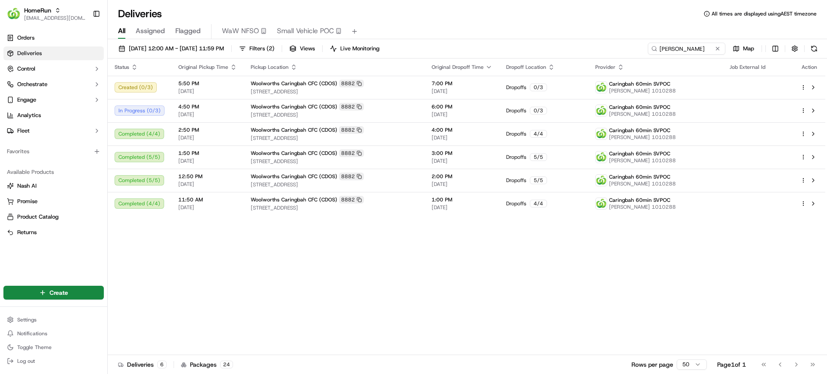
click at [386, 317] on div "Status Original Pickup Time Pickup Location Original Dropoff Time Dropoff Locat…" at bounding box center [467, 207] width 718 height 297
click at [436, 274] on div "Status Original Pickup Time Pickup Location Original Dropoff Time Dropoff Locat…" at bounding box center [467, 207] width 718 height 297
drag, startPoint x: 349, startPoint y: 338, endPoint x: 386, endPoint y: 373, distance: 51.2
click at [349, 338] on div "Status Original Pickup Time Pickup Location Original Dropoff Time Dropoff Locat…" at bounding box center [467, 207] width 718 height 297
drag, startPoint x: 314, startPoint y: 299, endPoint x: 358, endPoint y: 145, distance: 159.8
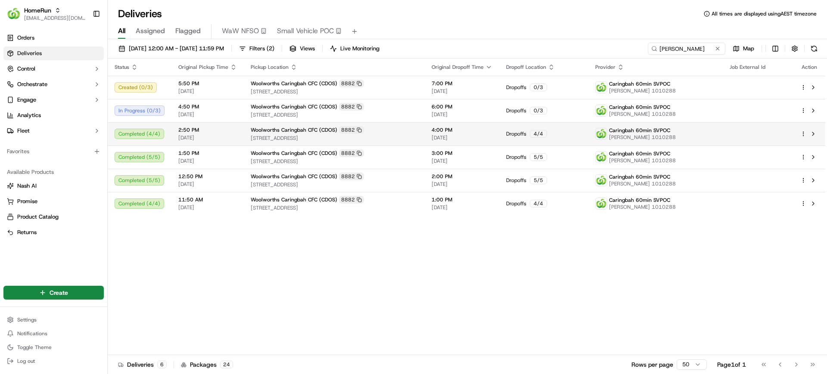
click at [314, 298] on div "Status Original Pickup Time Pickup Location Original Dropoff Time Dropoff Locat…" at bounding box center [467, 207] width 718 height 297
click at [526, 24] on div "All Assigned Flagged WaW NFSO Small Vehicle POC" at bounding box center [467, 31] width 719 height 15
click at [47, 12] on span "HomeRun" at bounding box center [37, 10] width 27 height 9
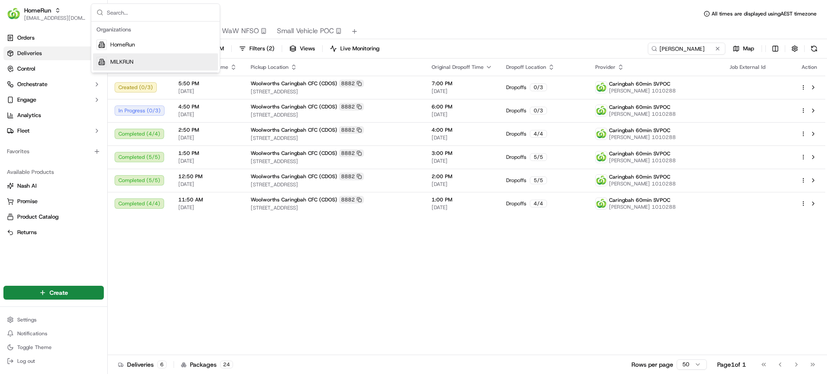
click at [130, 59] on span "MILKRUN" at bounding box center [121, 62] width 23 height 8
